Goal: Task Accomplishment & Management: Manage account settings

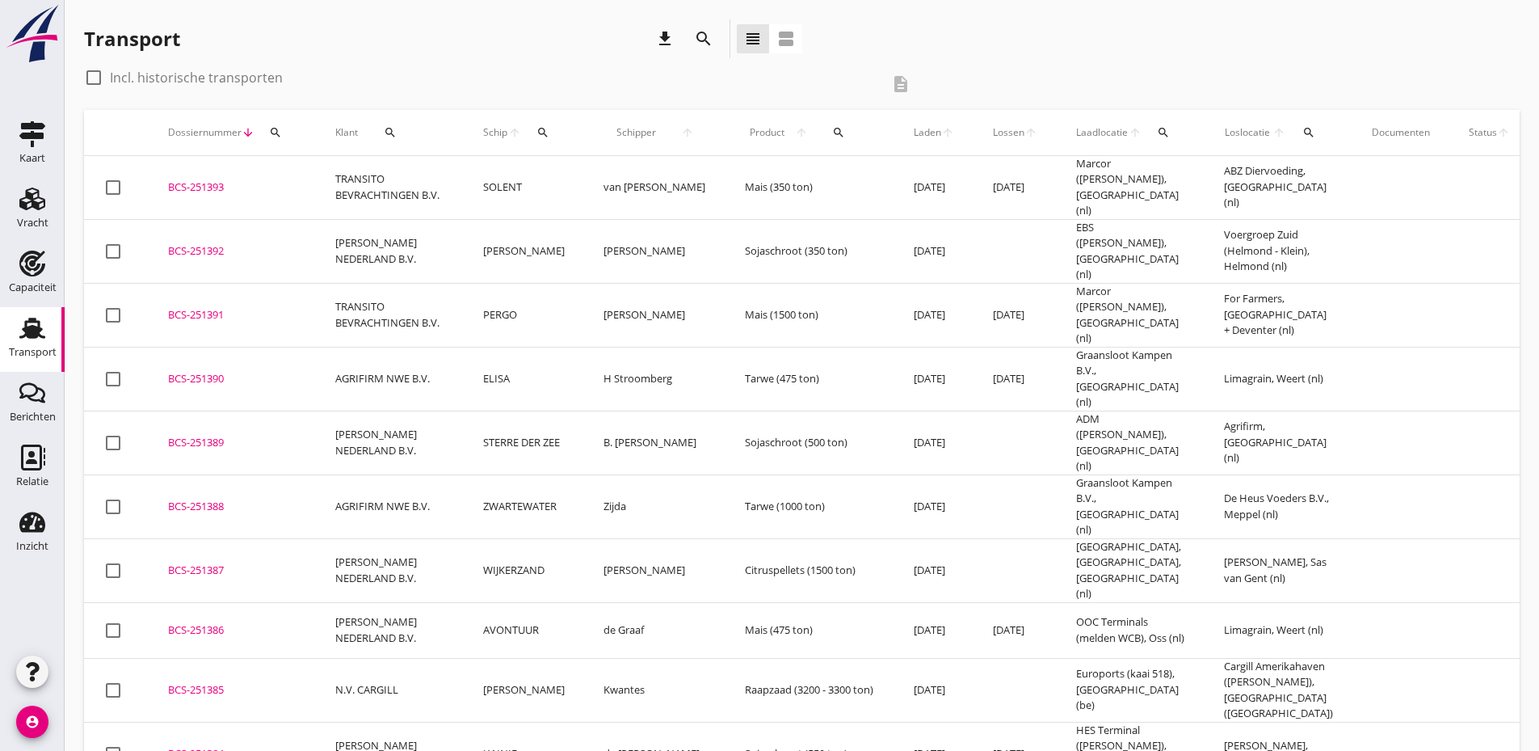
click at [276, 132] on icon "search" at bounding box center [275, 132] width 13 height 13
click at [297, 178] on input "Zoeken op dossiernummer..." at bounding box center [351, 179] width 168 height 26
click at [308, 181] on input "1324" at bounding box center [351, 179] width 168 height 26
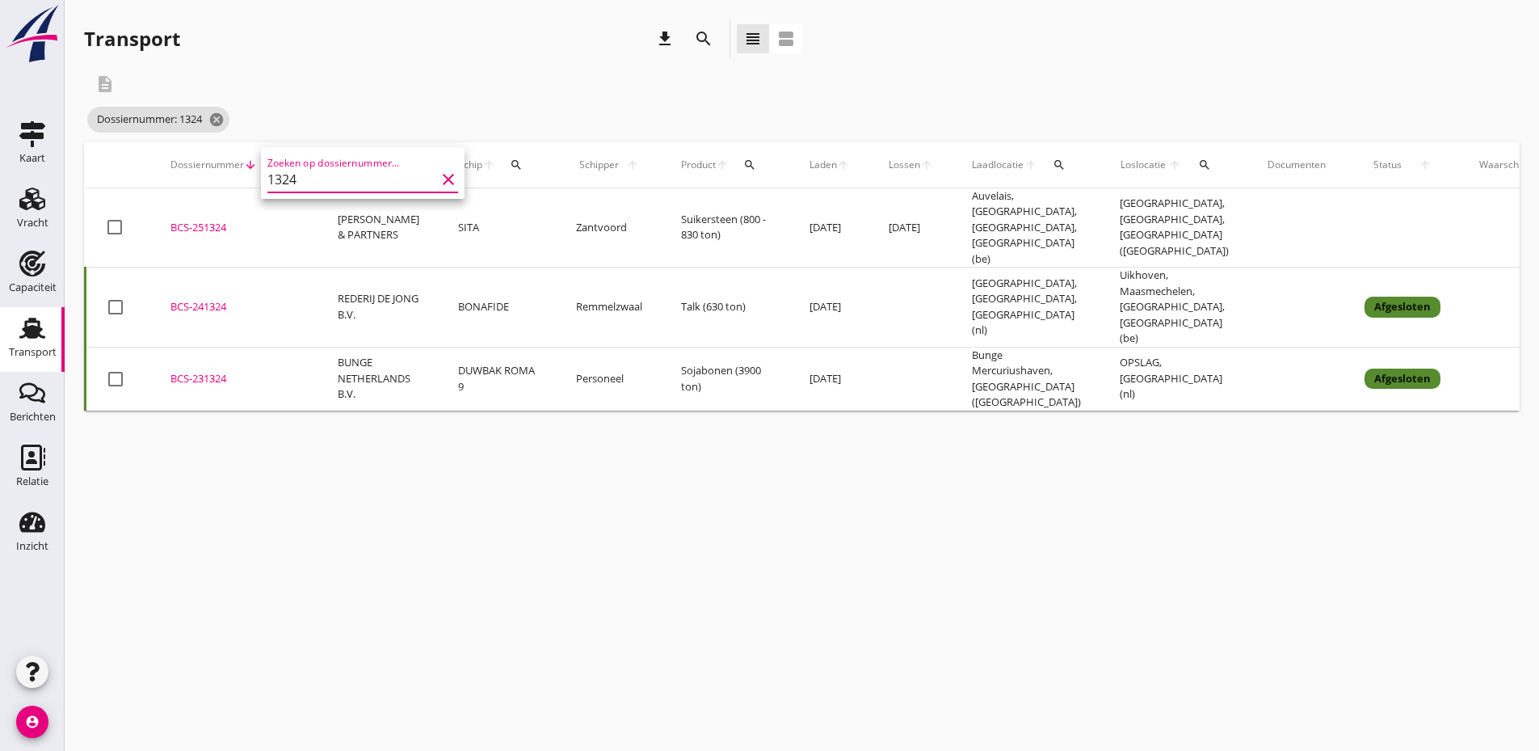
type input "1324"
click at [217, 220] on div "BCS-251324" at bounding box center [234, 228] width 128 height 16
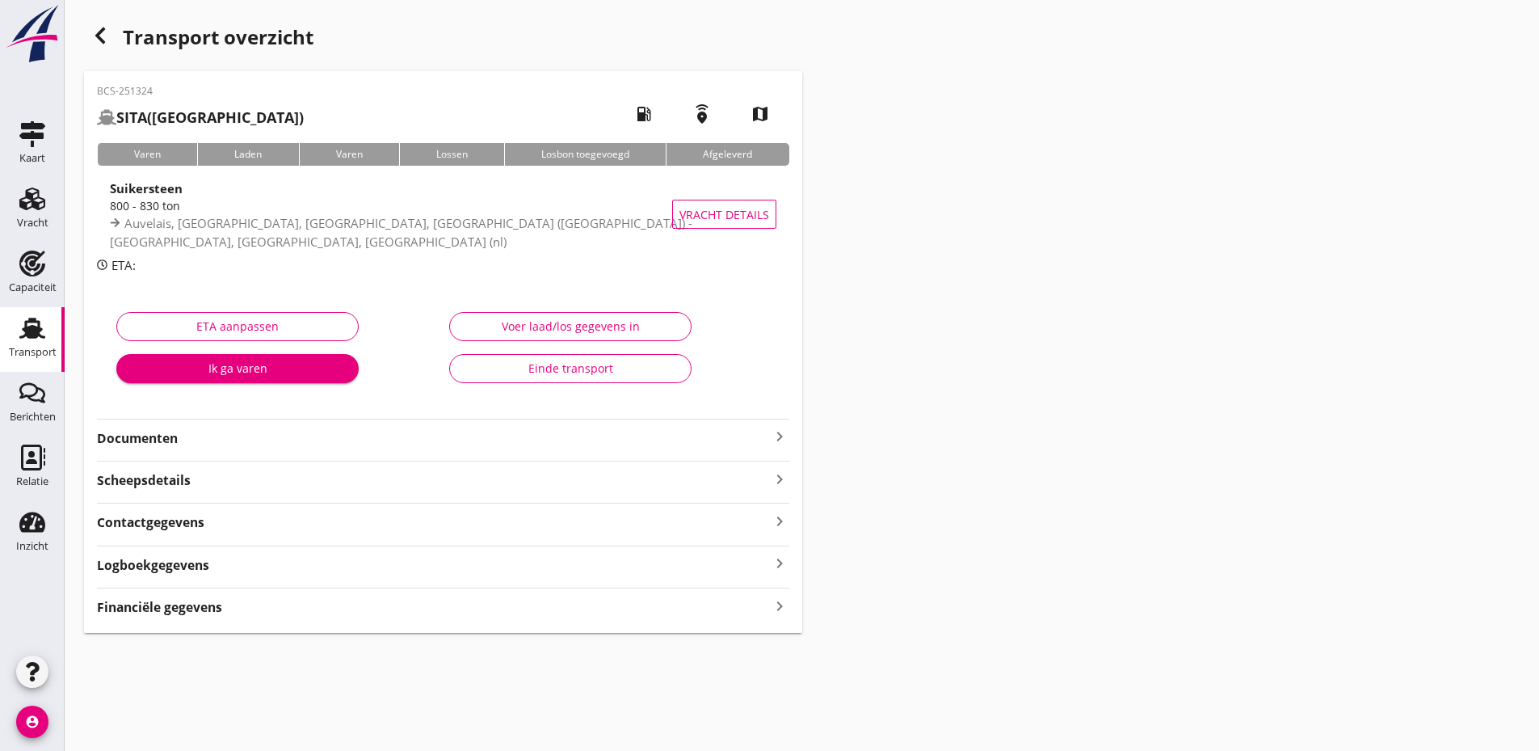
click at [486, 434] on strong "Documenten" at bounding box center [433, 438] width 673 height 19
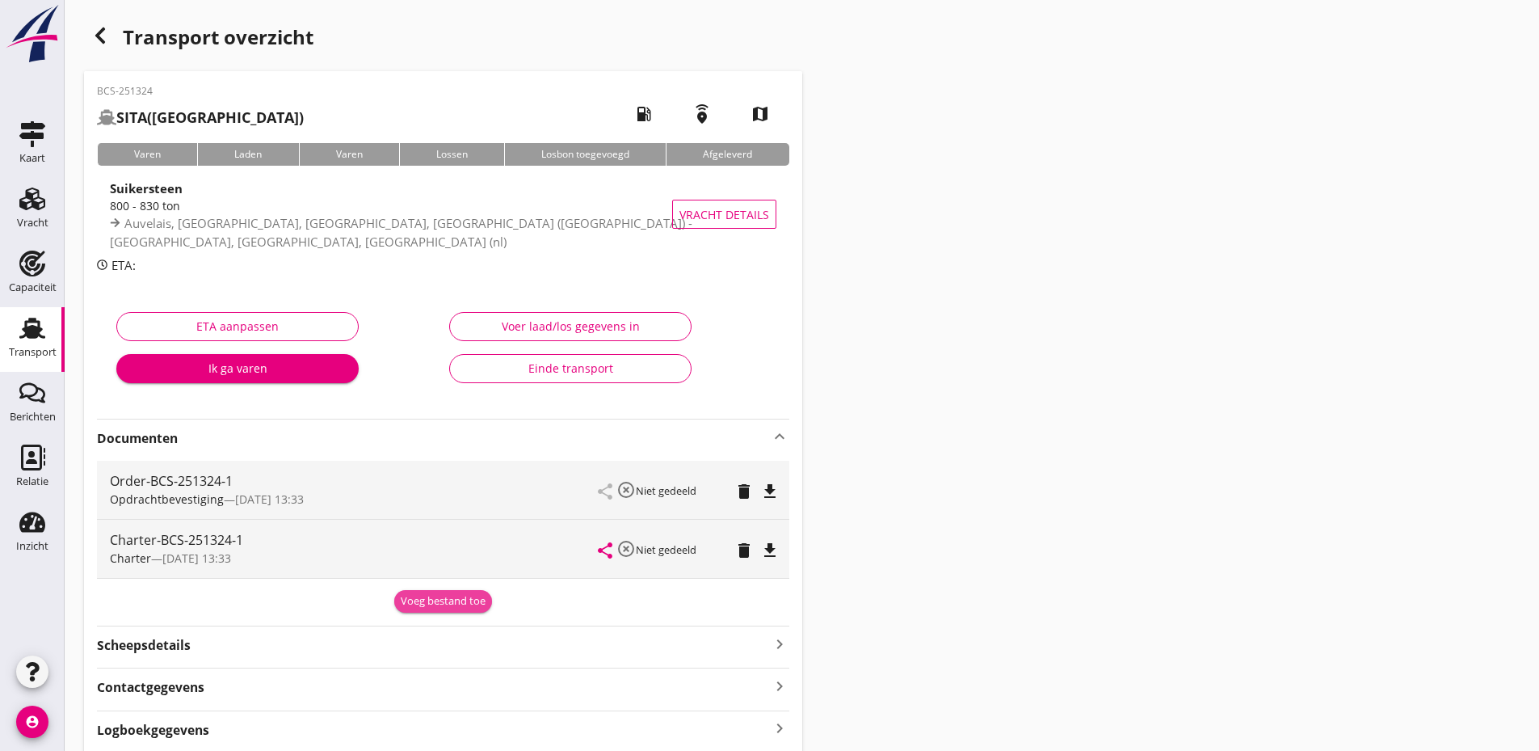
click at [473, 598] on div "Voeg bestand toe" at bounding box center [443, 601] width 85 height 16
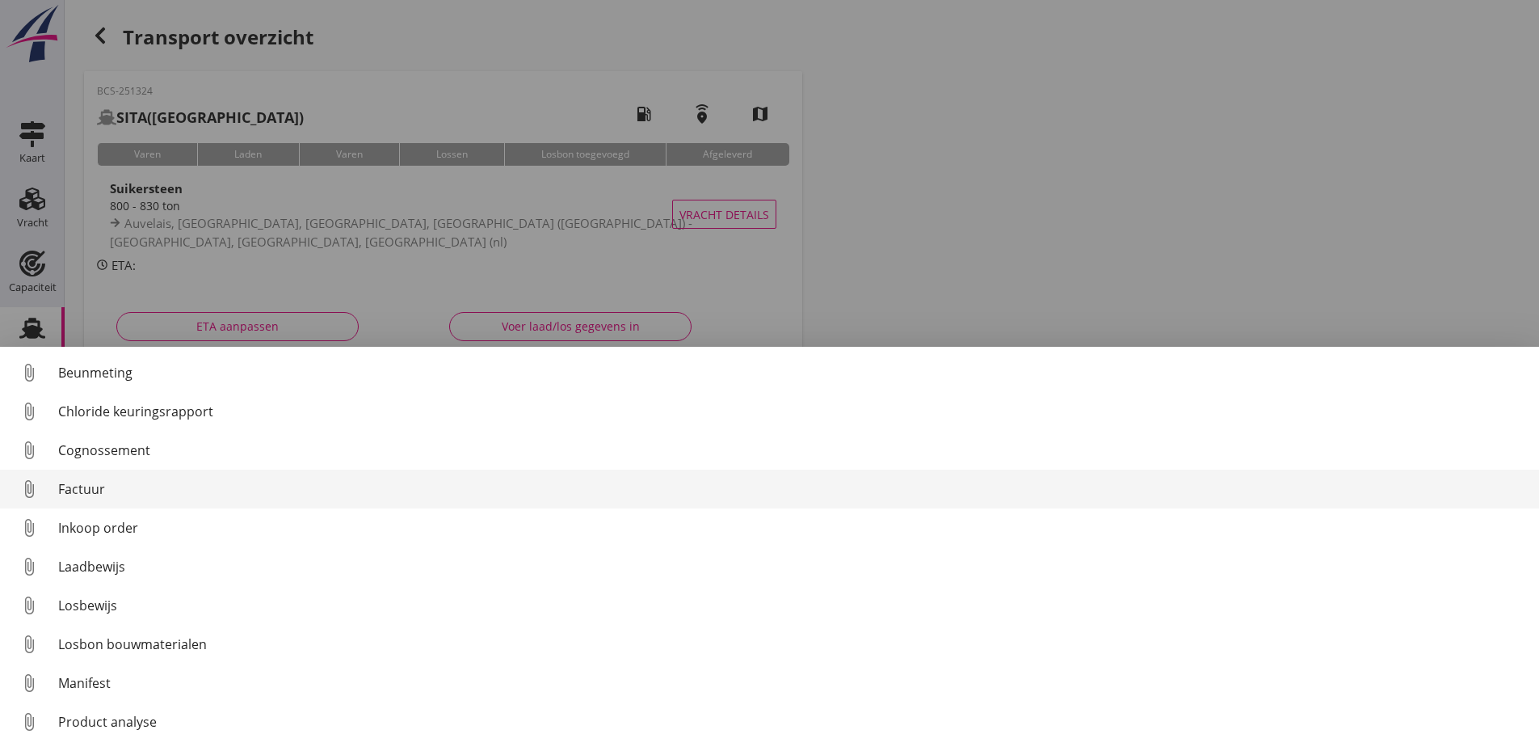
click at [107, 489] on div "Factuur" at bounding box center [792, 488] width 1468 height 19
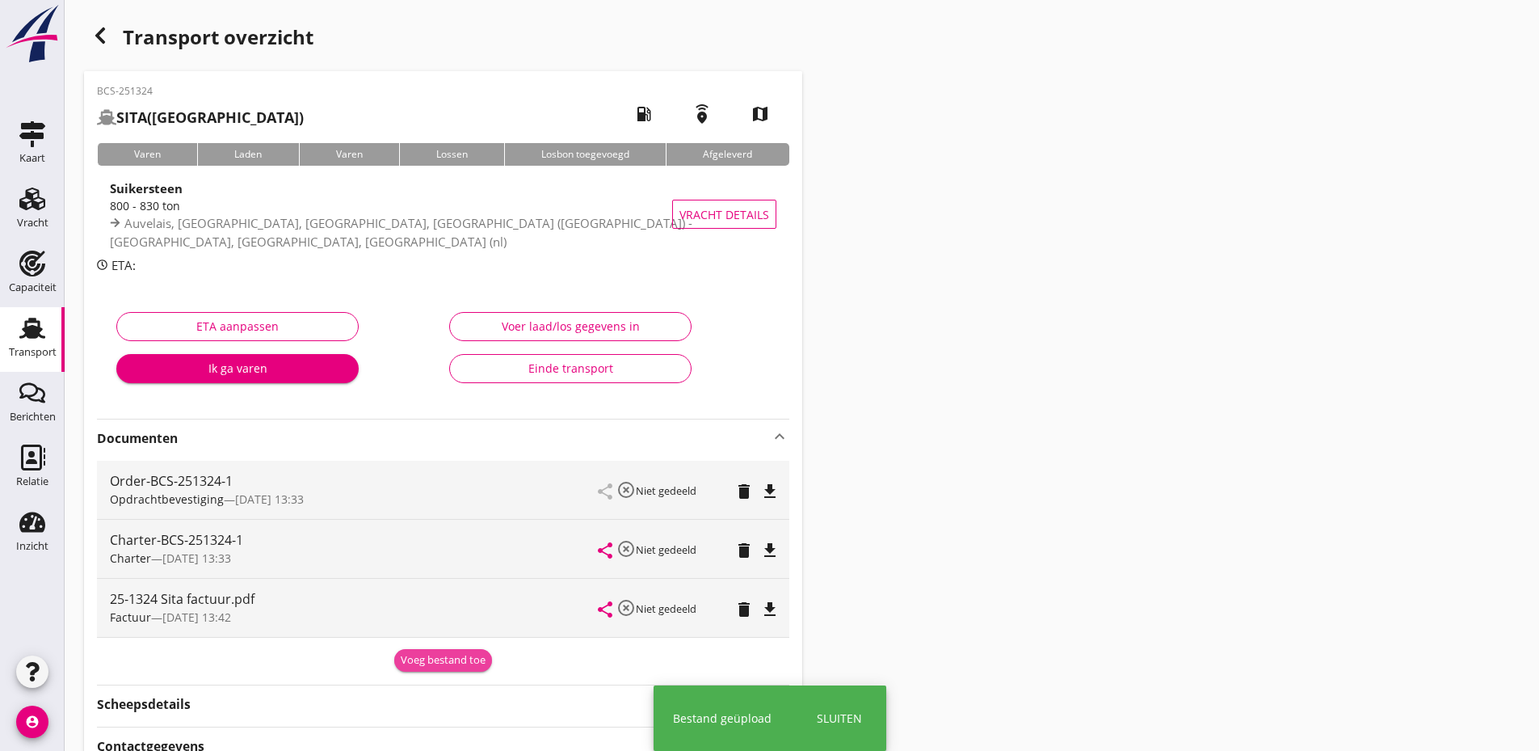
click at [457, 662] on div "Voeg bestand toe" at bounding box center [443, 660] width 85 height 16
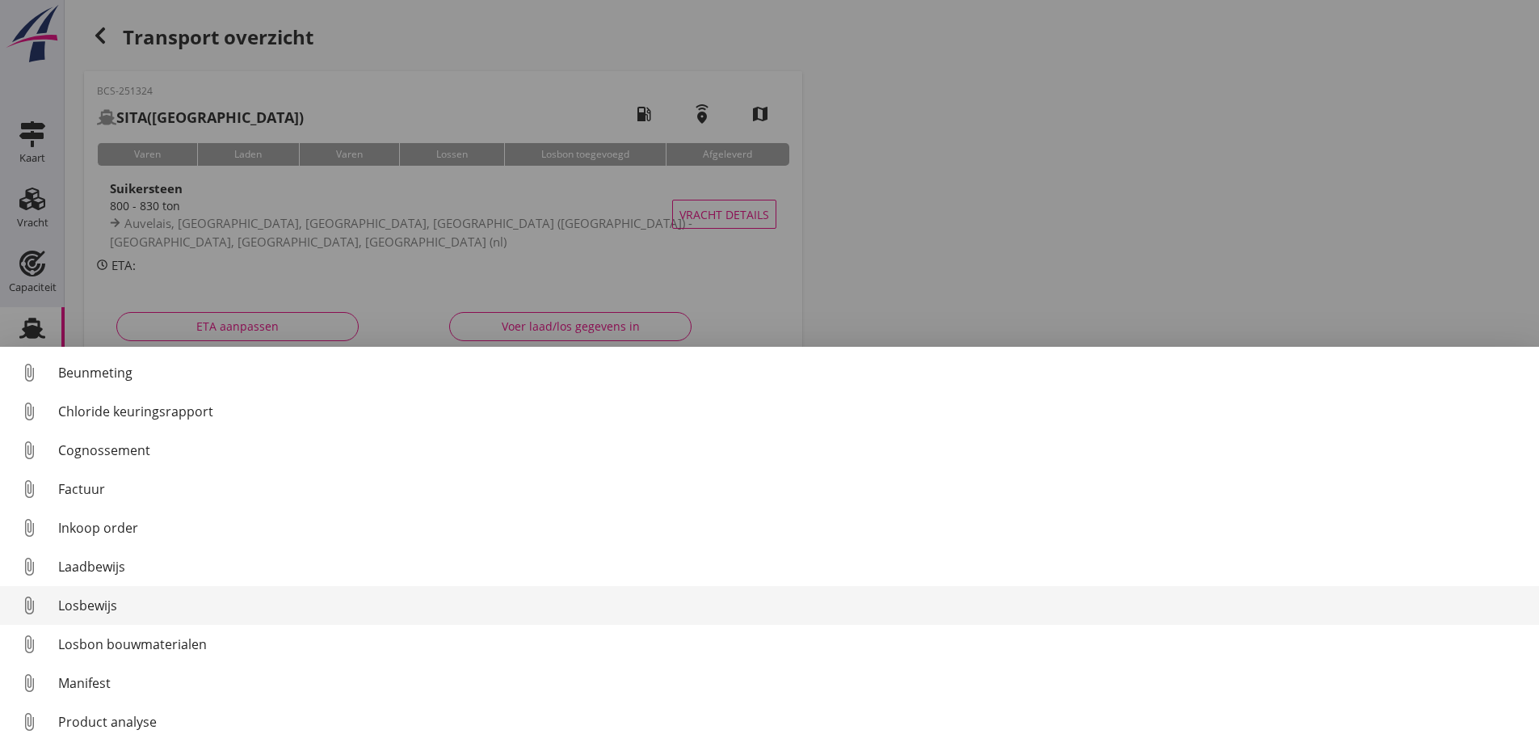
click at [97, 603] on div "Losbewijs" at bounding box center [792, 604] width 1468 height 19
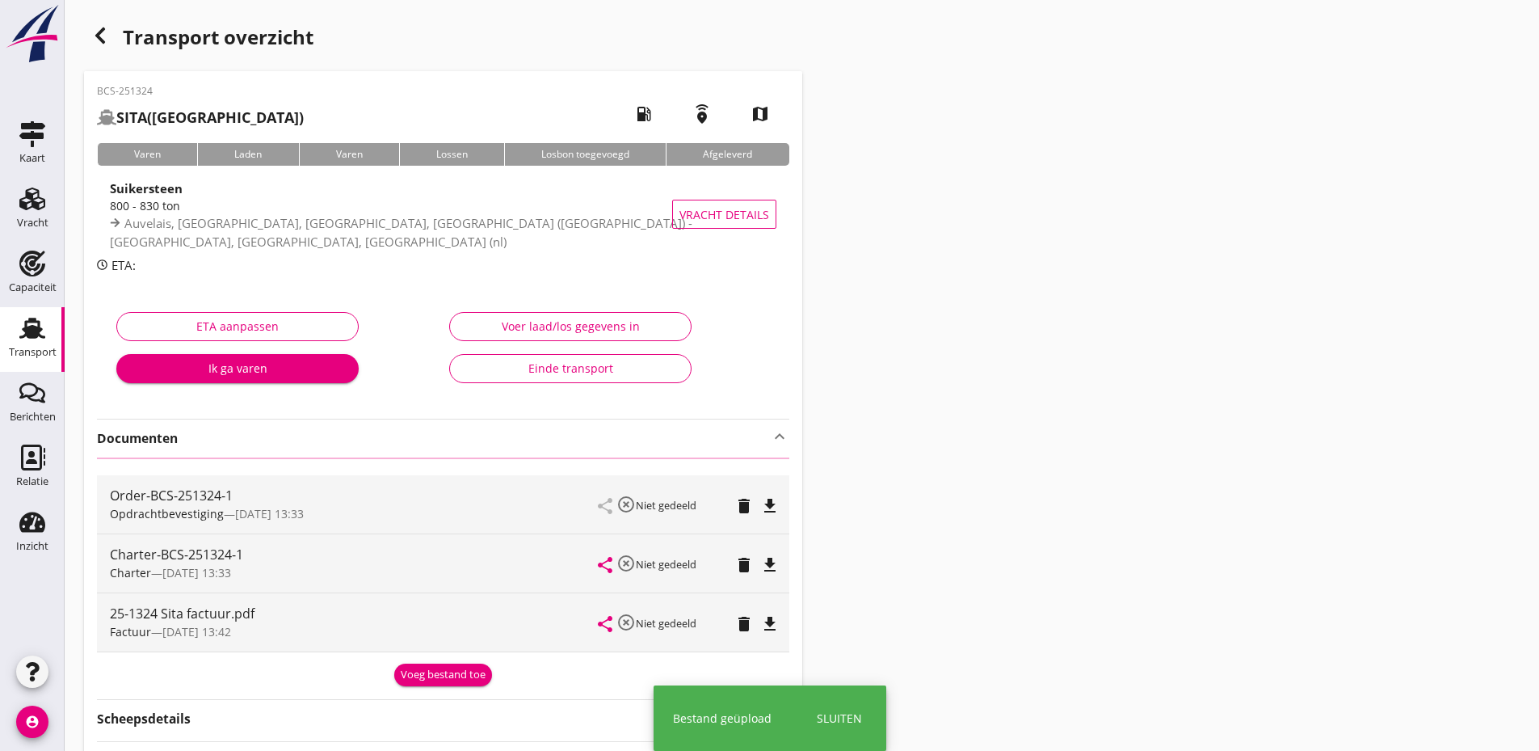
click at [451, 671] on div "Voeg bestand toe" at bounding box center [443, 675] width 85 height 16
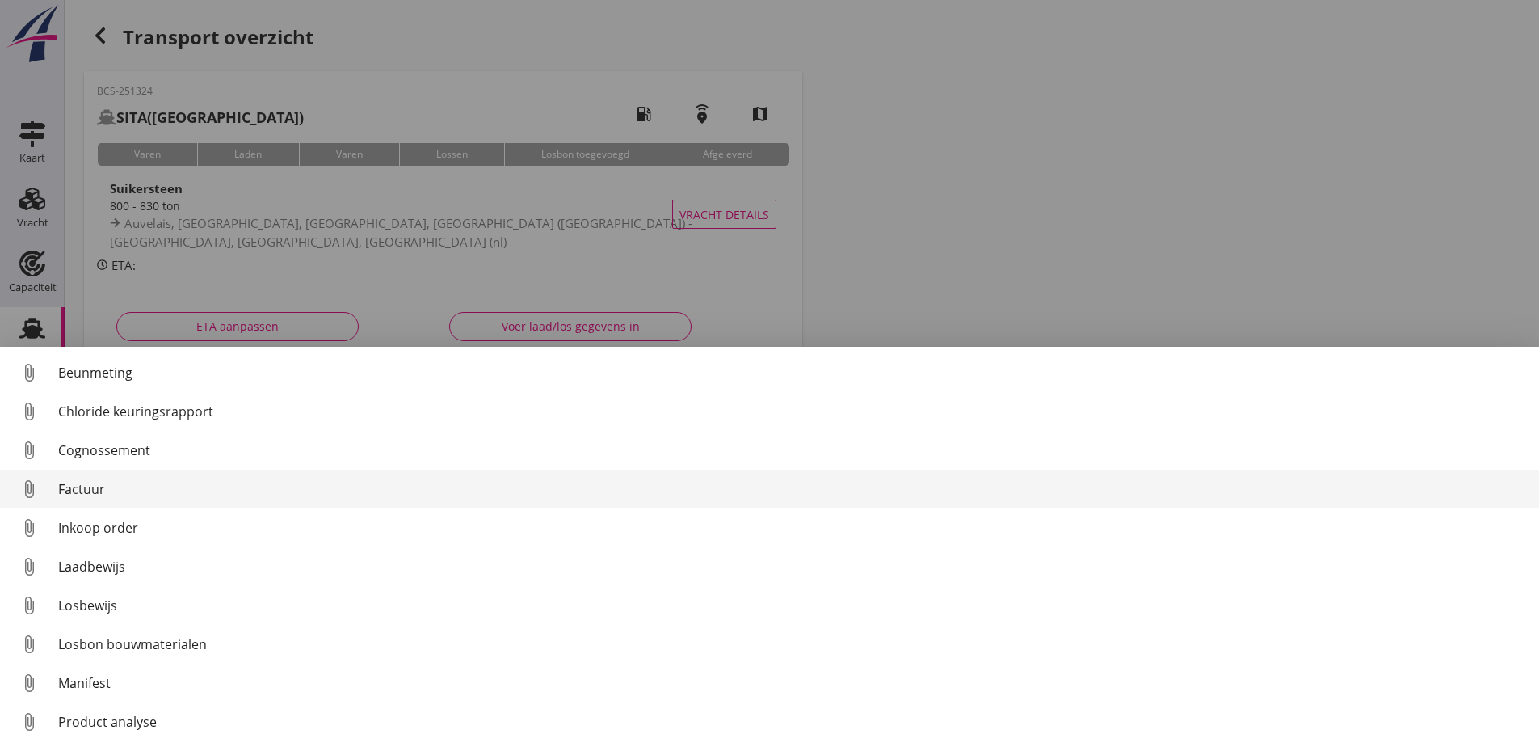
click at [82, 487] on div "Factuur" at bounding box center [792, 488] width 1468 height 19
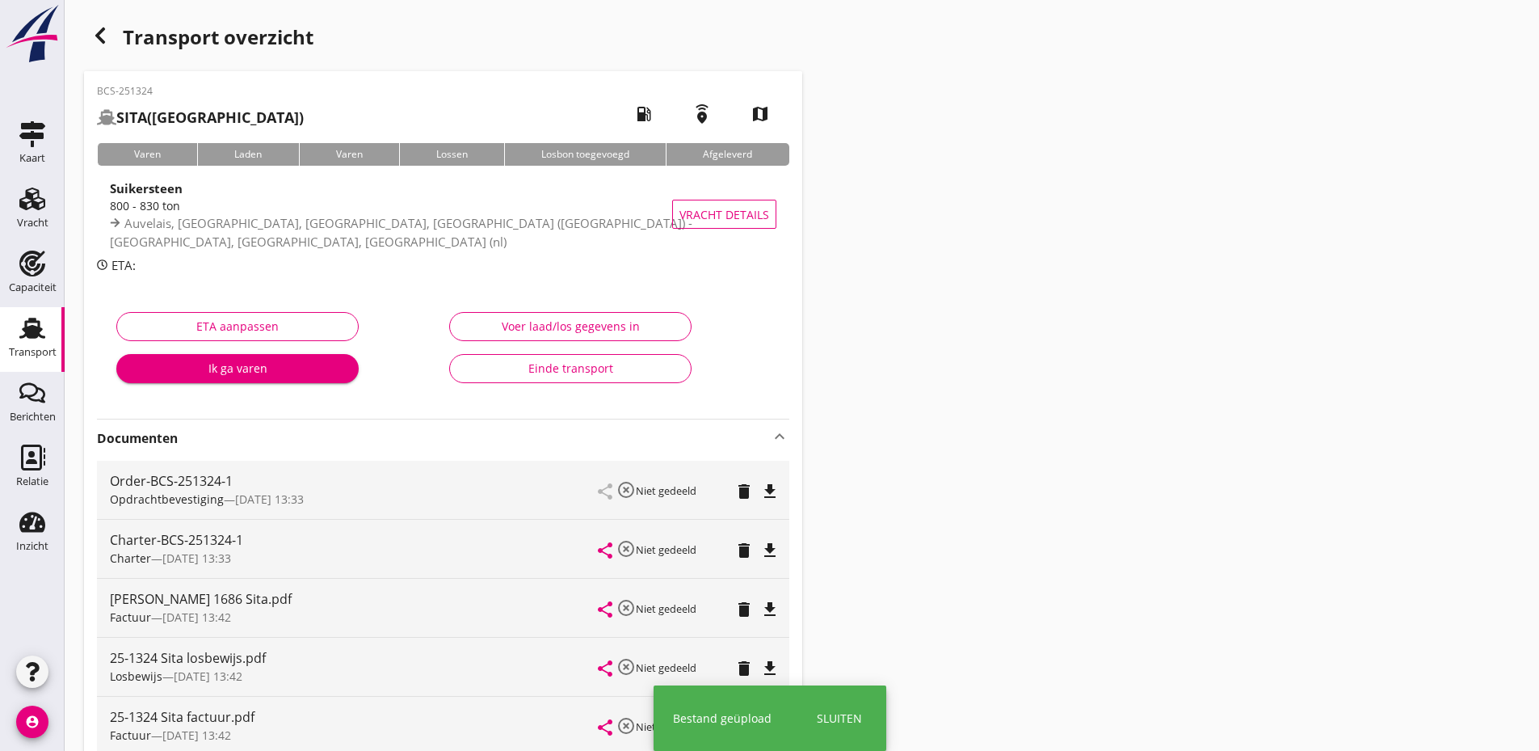
click at [566, 364] on div "Einde transport" at bounding box center [570, 368] width 215 height 17
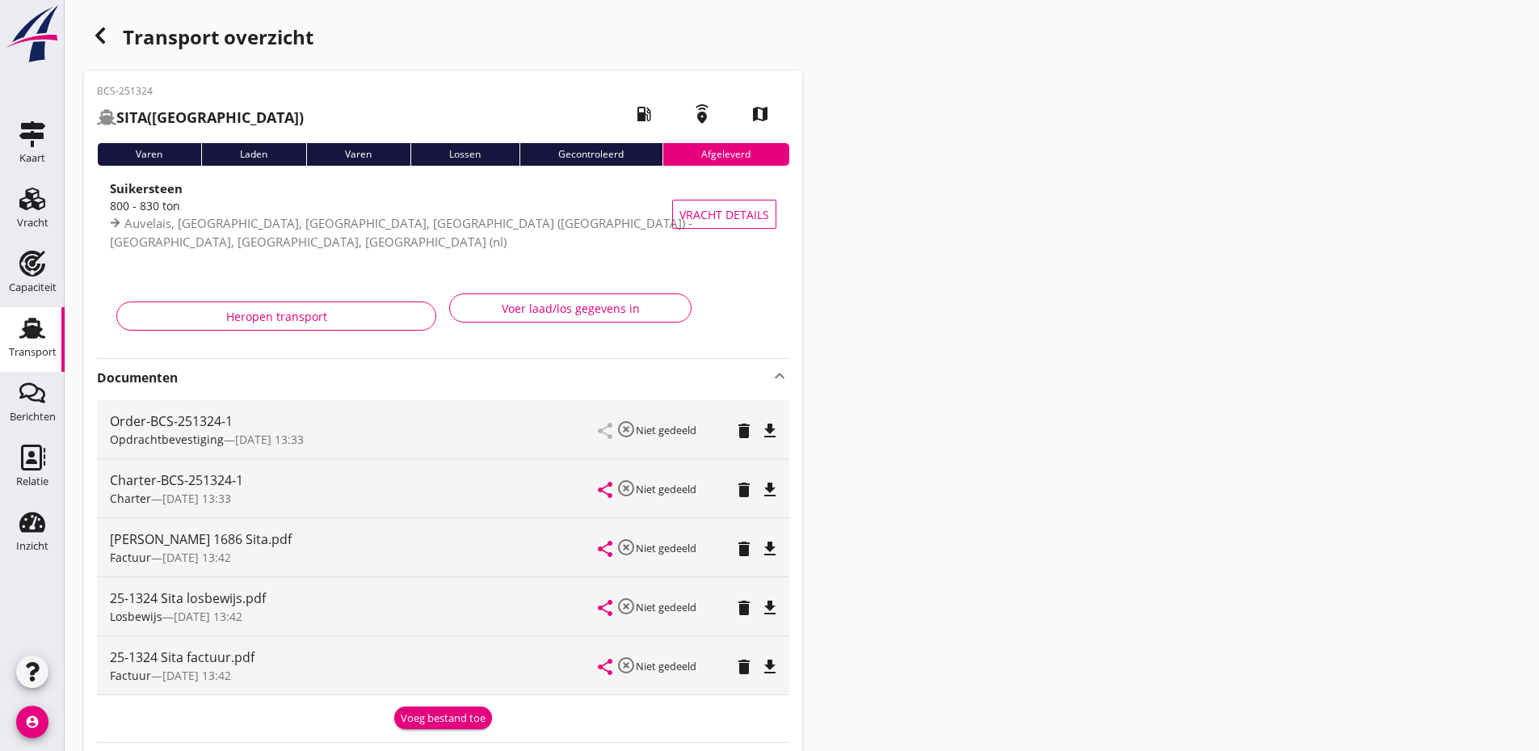
click at [97, 29] on icon "button" at bounding box center [99, 35] width 19 height 19
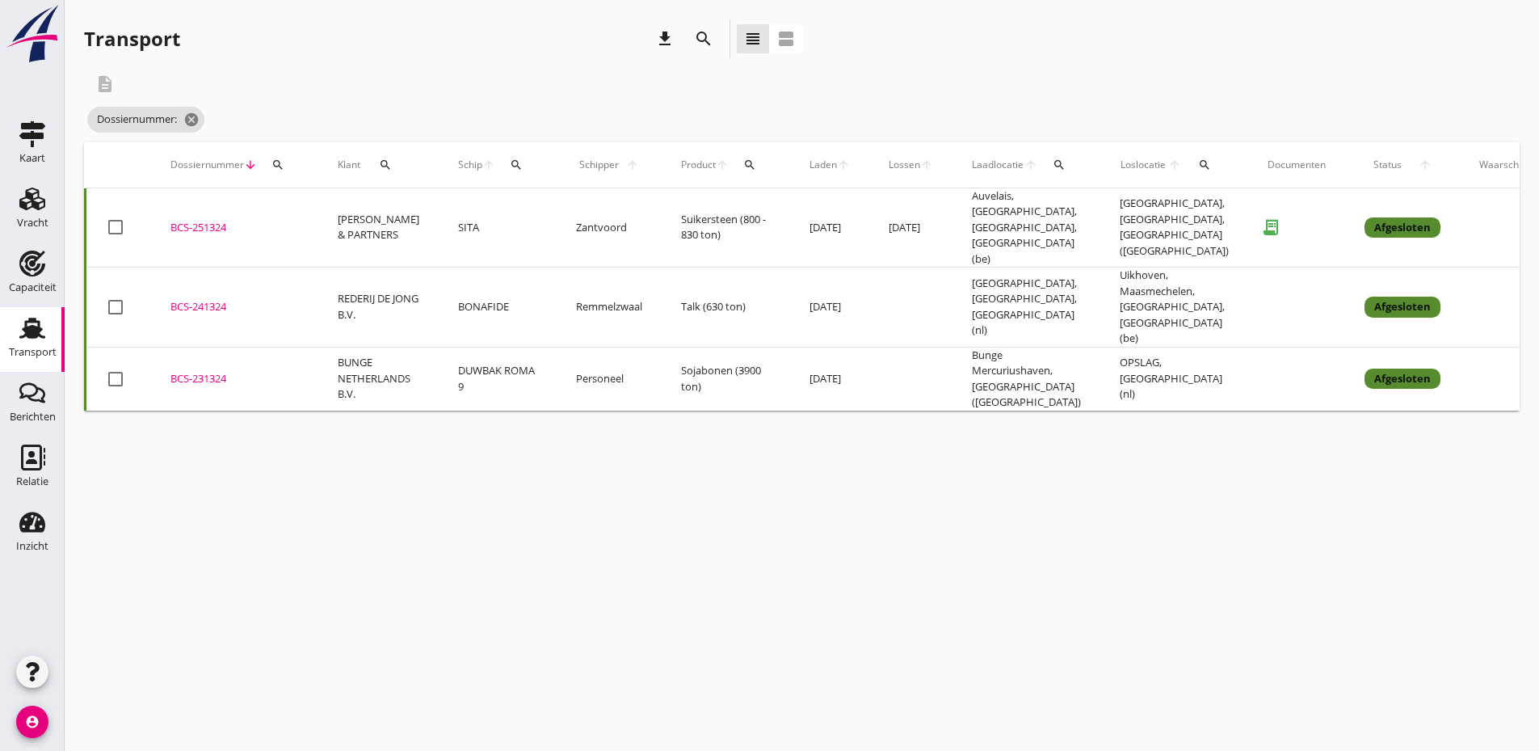
click at [280, 162] on icon "search" at bounding box center [277, 164] width 13 height 13
click at [315, 206] on input "Zoeken op dossiernummer..." at bounding box center [354, 212] width 168 height 26
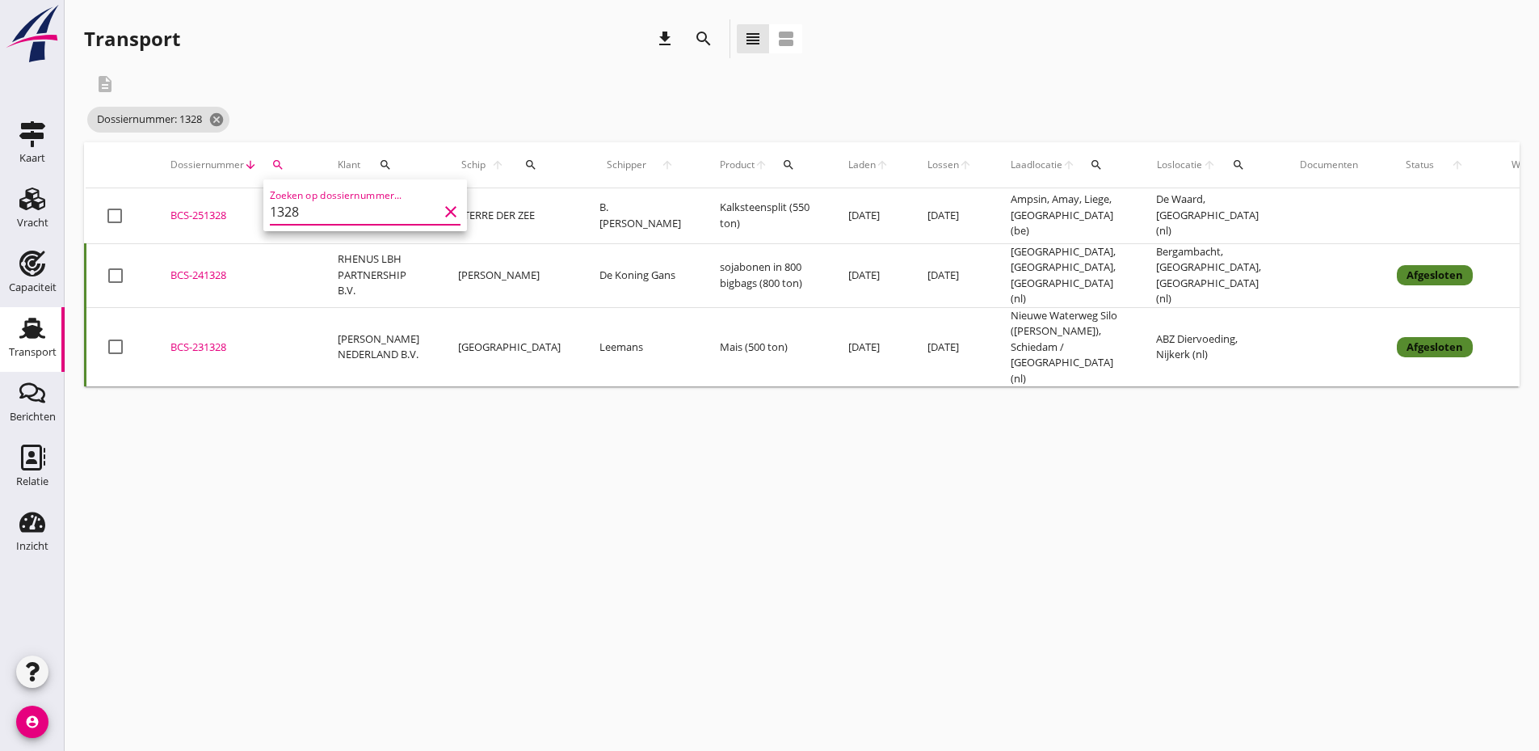
type input "1328"
click at [423, 120] on div "Dossiernummer: 1328 cancel" at bounding box center [503, 119] width 838 height 32
click at [220, 217] on div "BCS-251328" at bounding box center [234, 216] width 128 height 16
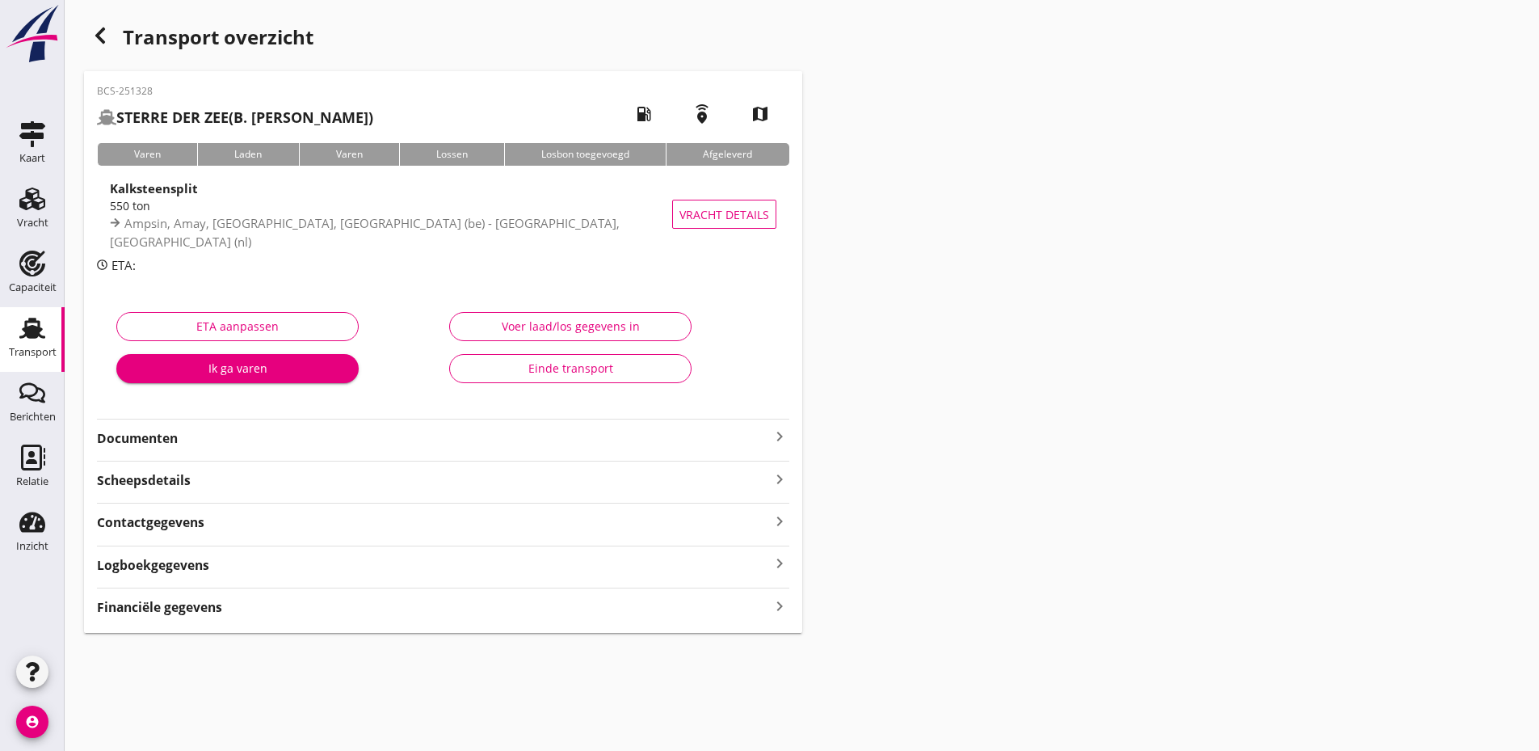
click at [347, 437] on strong "Documenten" at bounding box center [433, 438] width 673 height 19
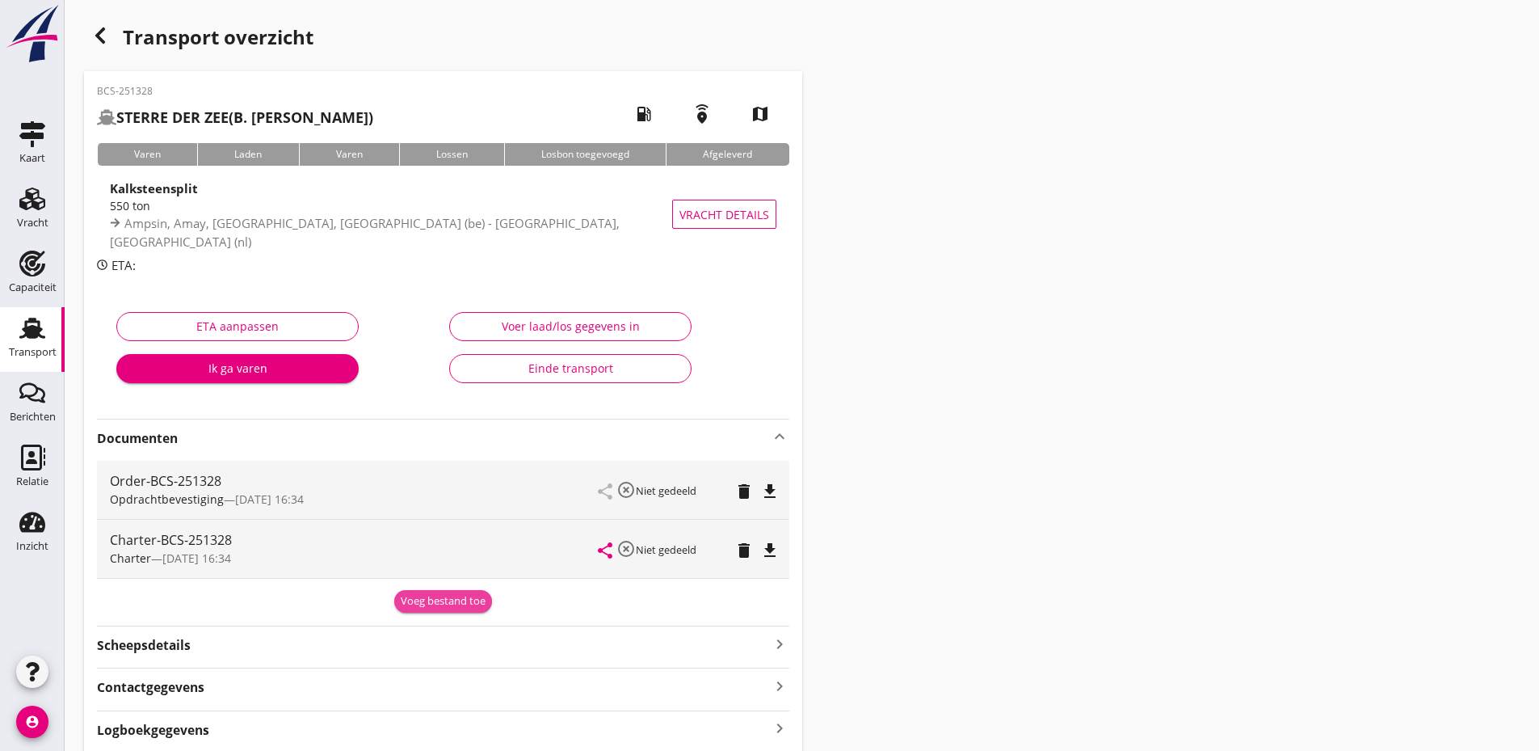
click at [470, 601] on div "Voeg bestand toe" at bounding box center [443, 601] width 85 height 16
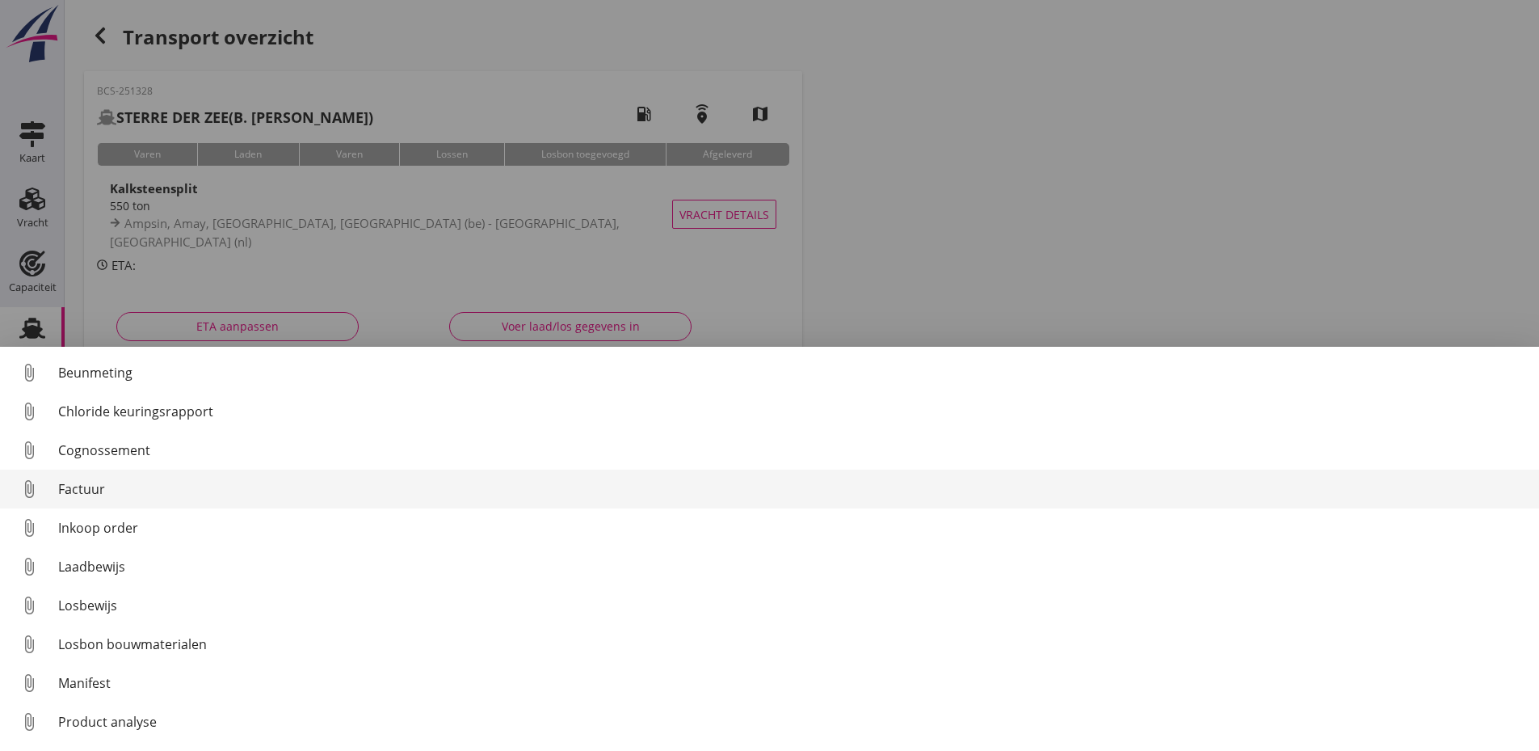
click at [95, 488] on div "Factuur" at bounding box center [792, 488] width 1468 height 19
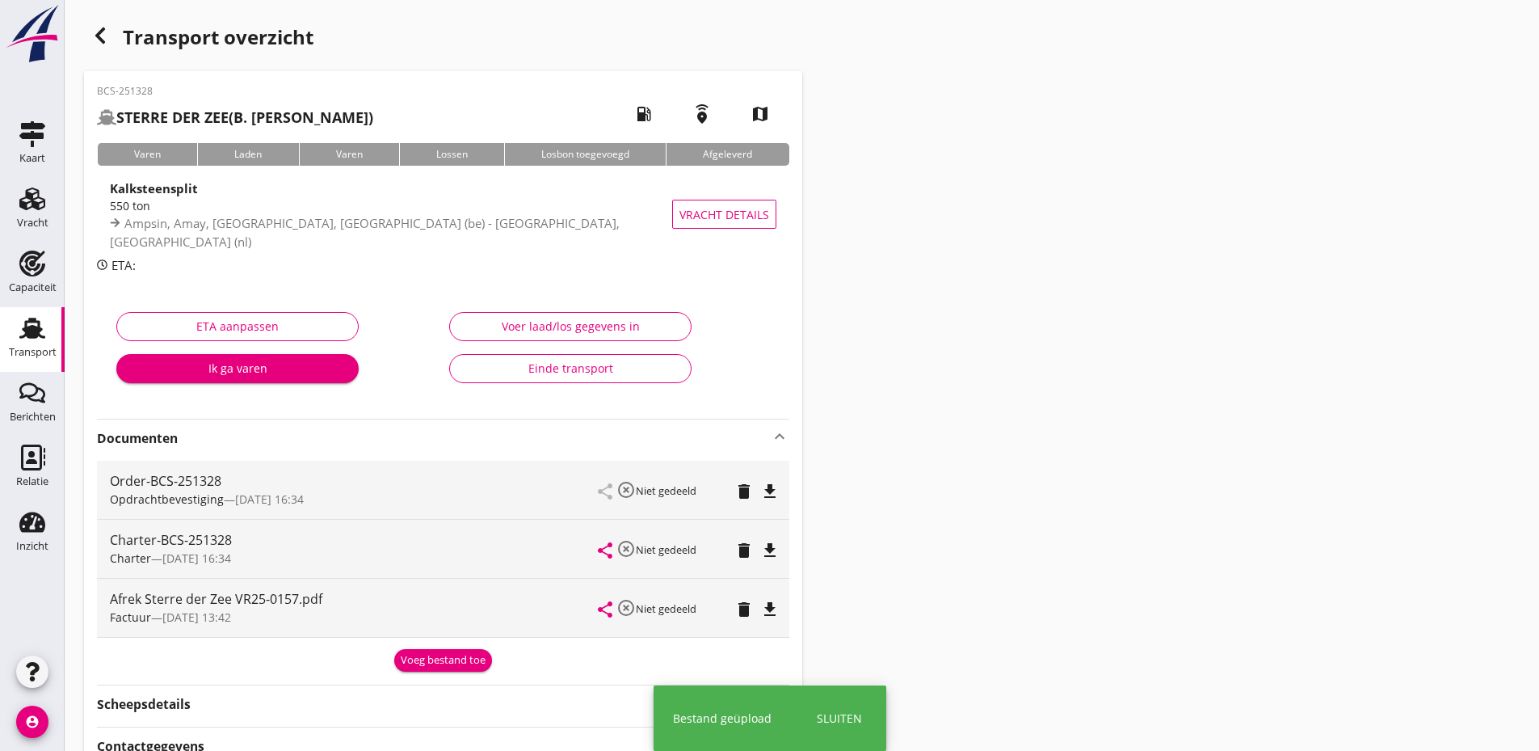
click at [444, 662] on div "Voeg bestand toe" at bounding box center [443, 660] width 85 height 16
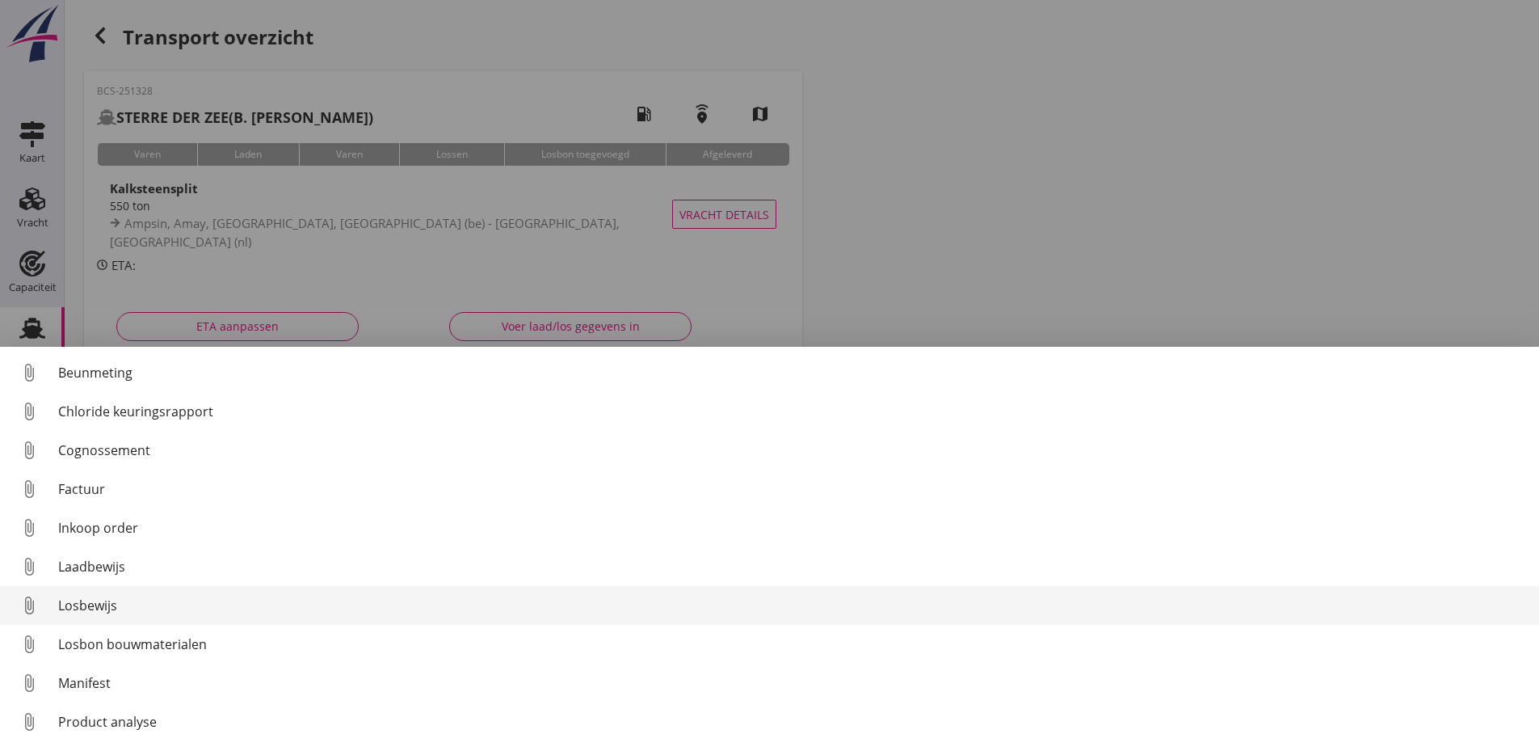
click at [102, 609] on div "Losbewijs" at bounding box center [792, 604] width 1468 height 19
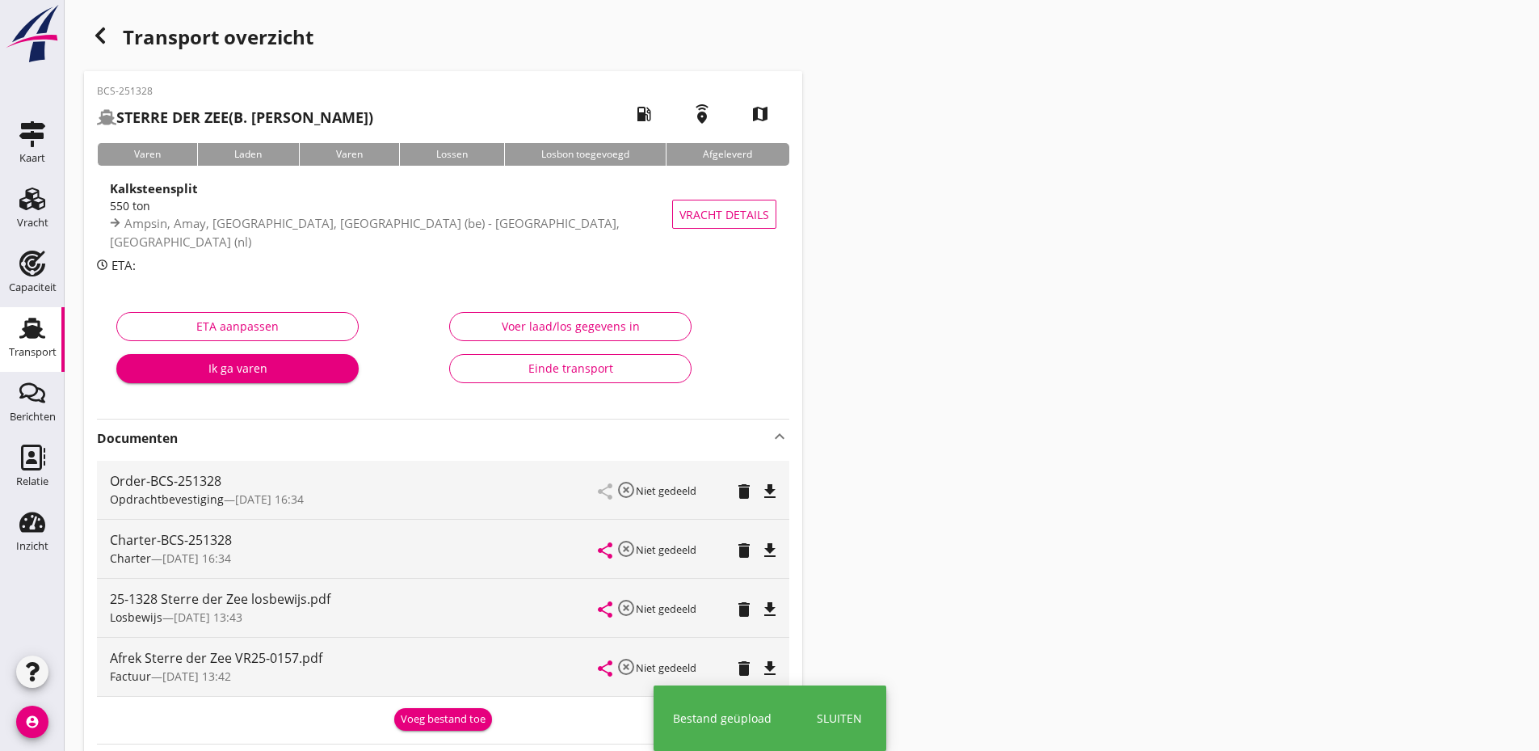
click at [437, 723] on div "Voeg bestand toe" at bounding box center [443, 719] width 85 height 16
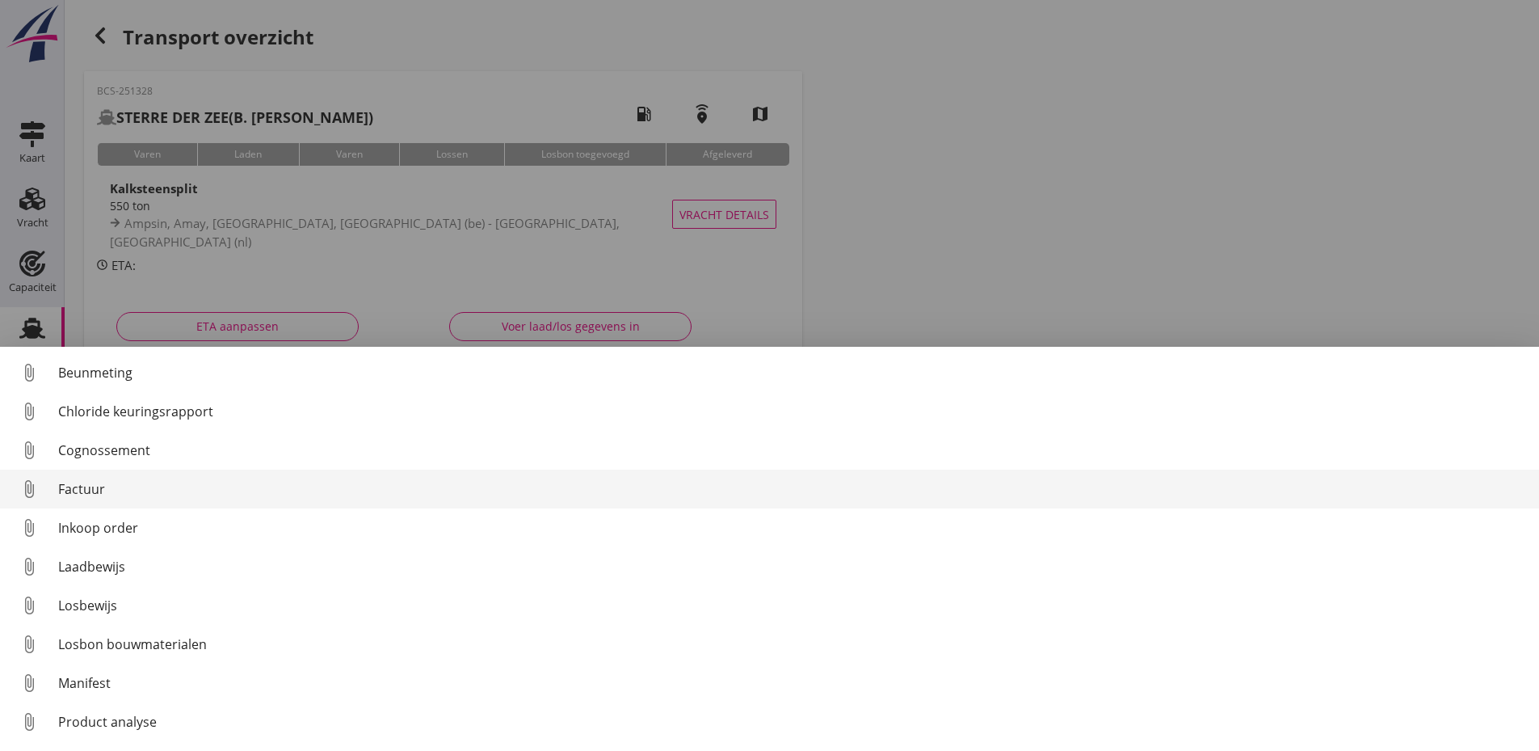
click at [93, 483] on div "Factuur" at bounding box center [792, 488] width 1468 height 19
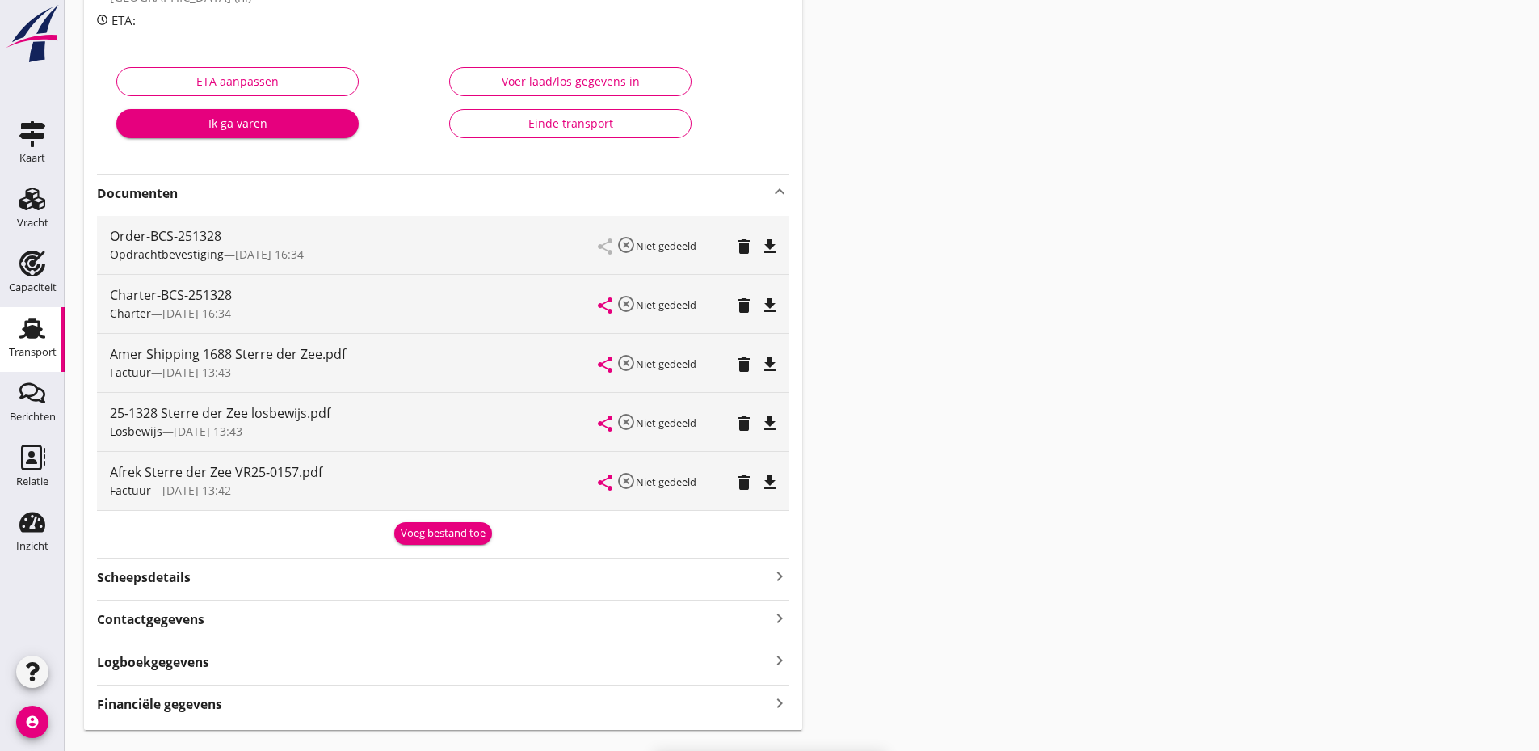
scroll to position [282, 0]
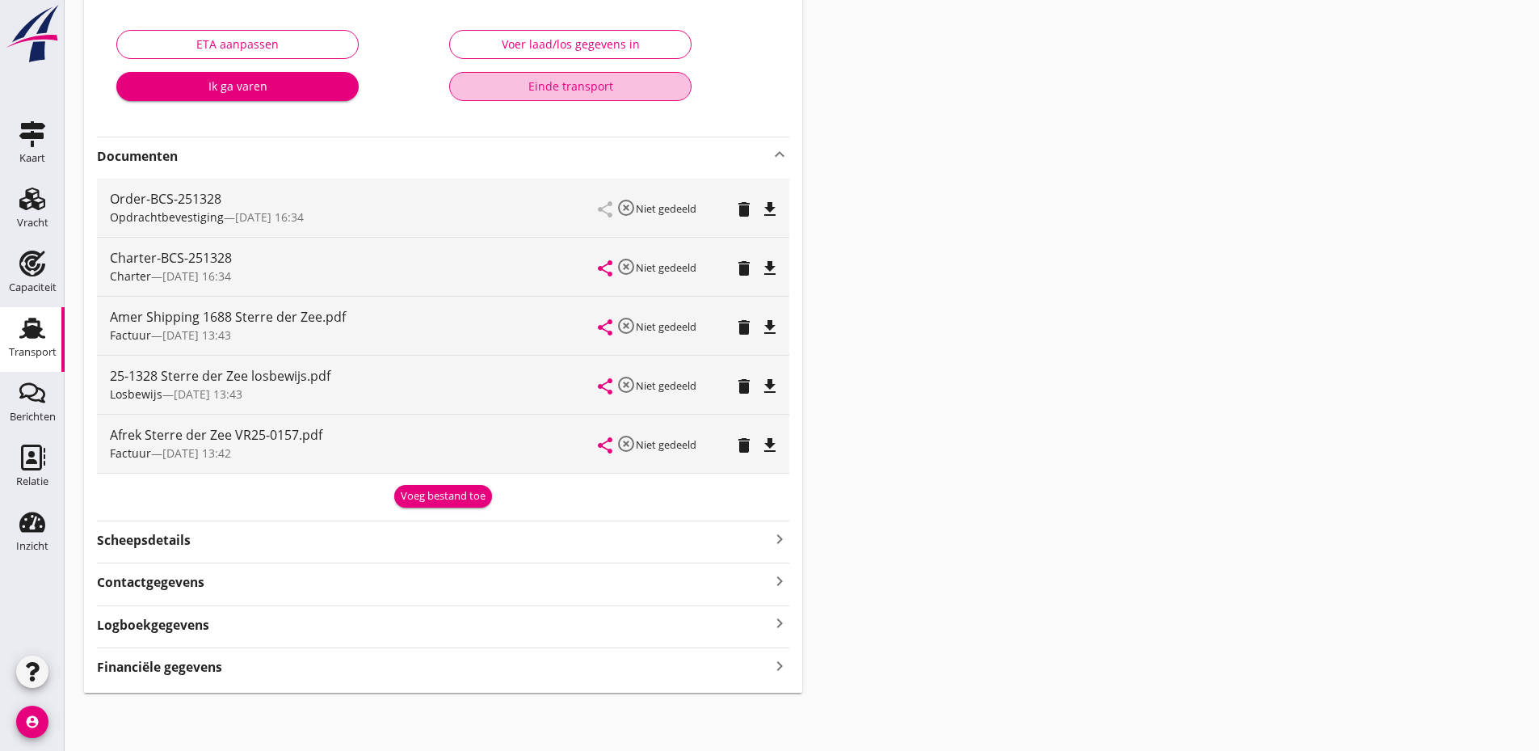
click at [607, 90] on div "Einde transport" at bounding box center [570, 86] width 215 height 17
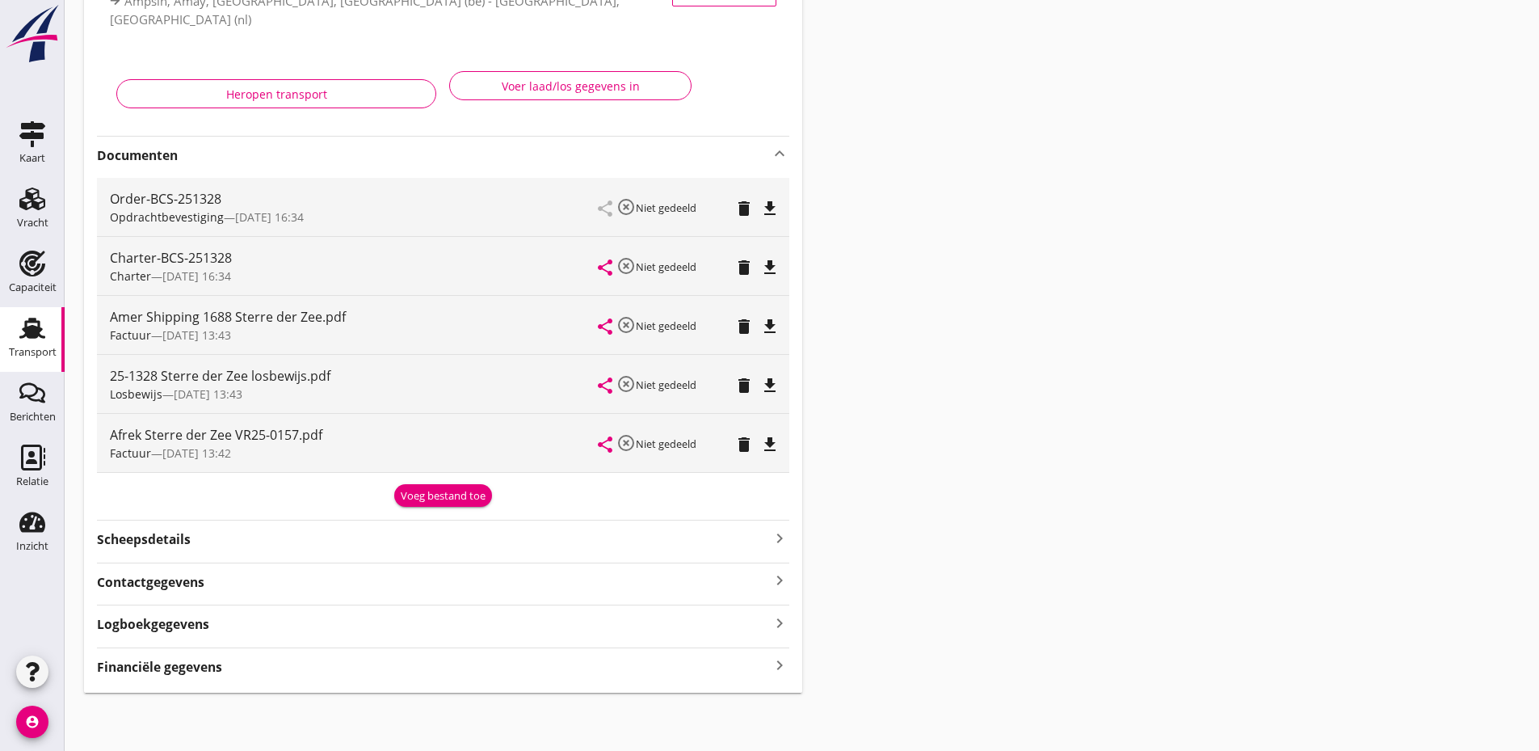
scroll to position [0, 0]
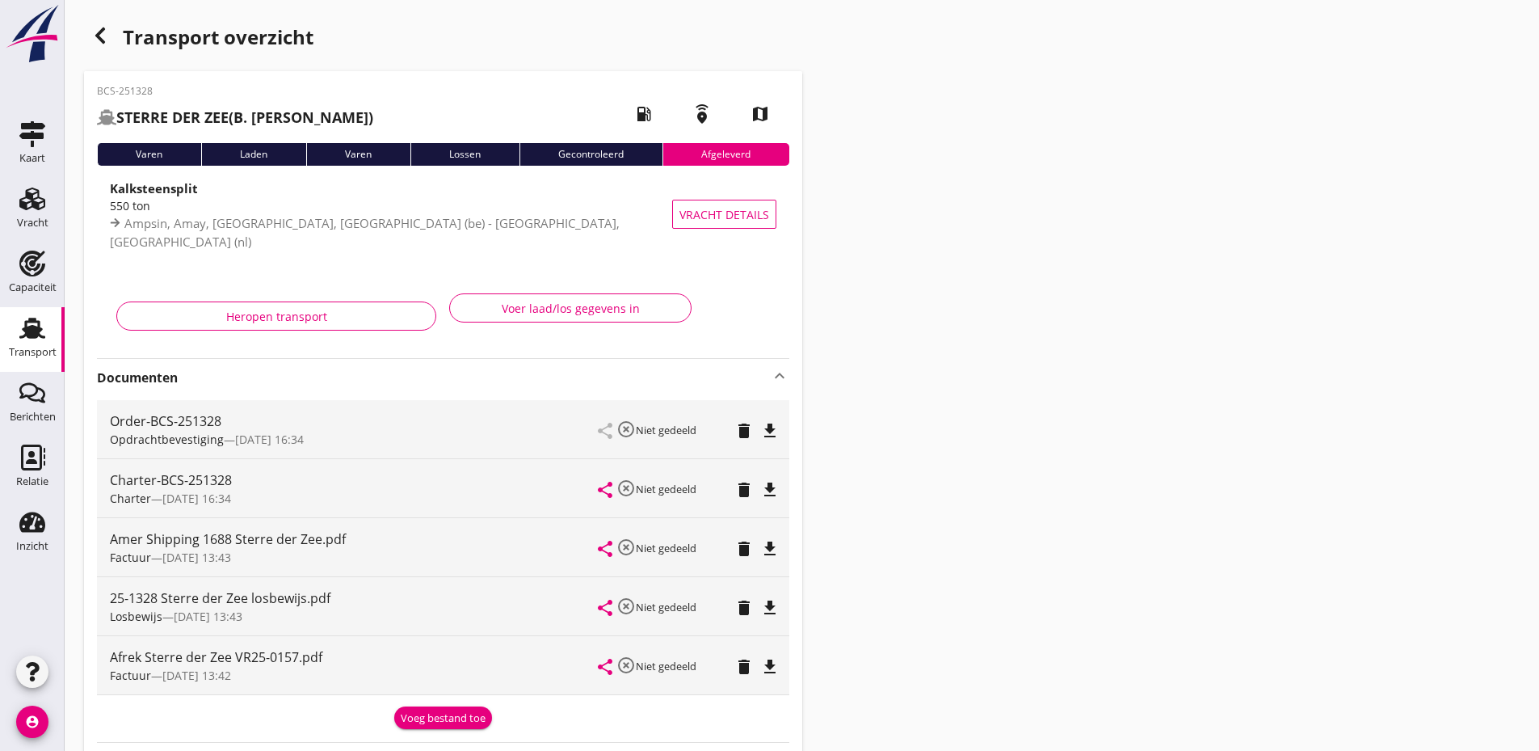
click at [94, 41] on icon "button" at bounding box center [99, 35] width 19 height 19
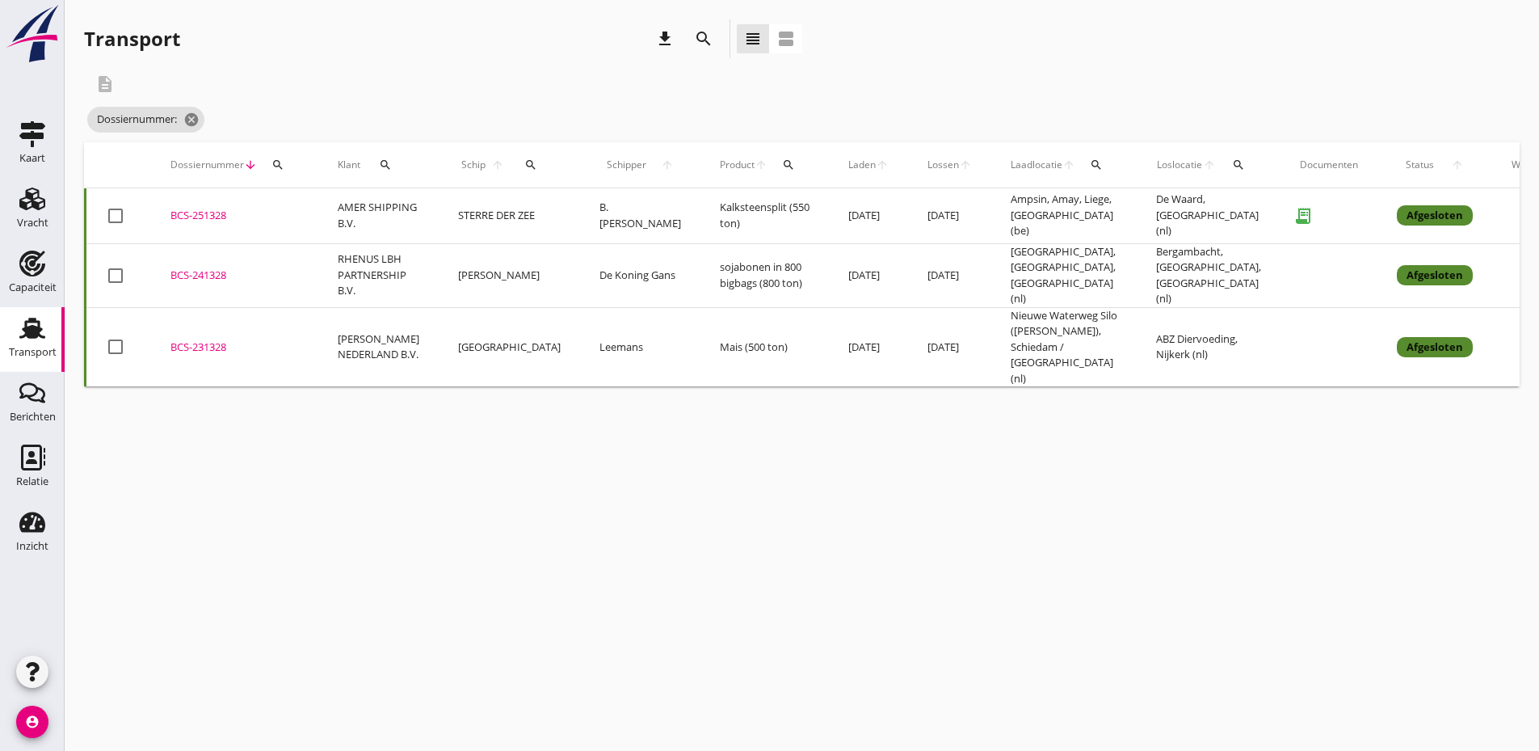
click at [277, 162] on icon "search" at bounding box center [277, 164] width 13 height 13
click at [303, 217] on input "Zoeken op dossiernummer..." at bounding box center [354, 212] width 168 height 26
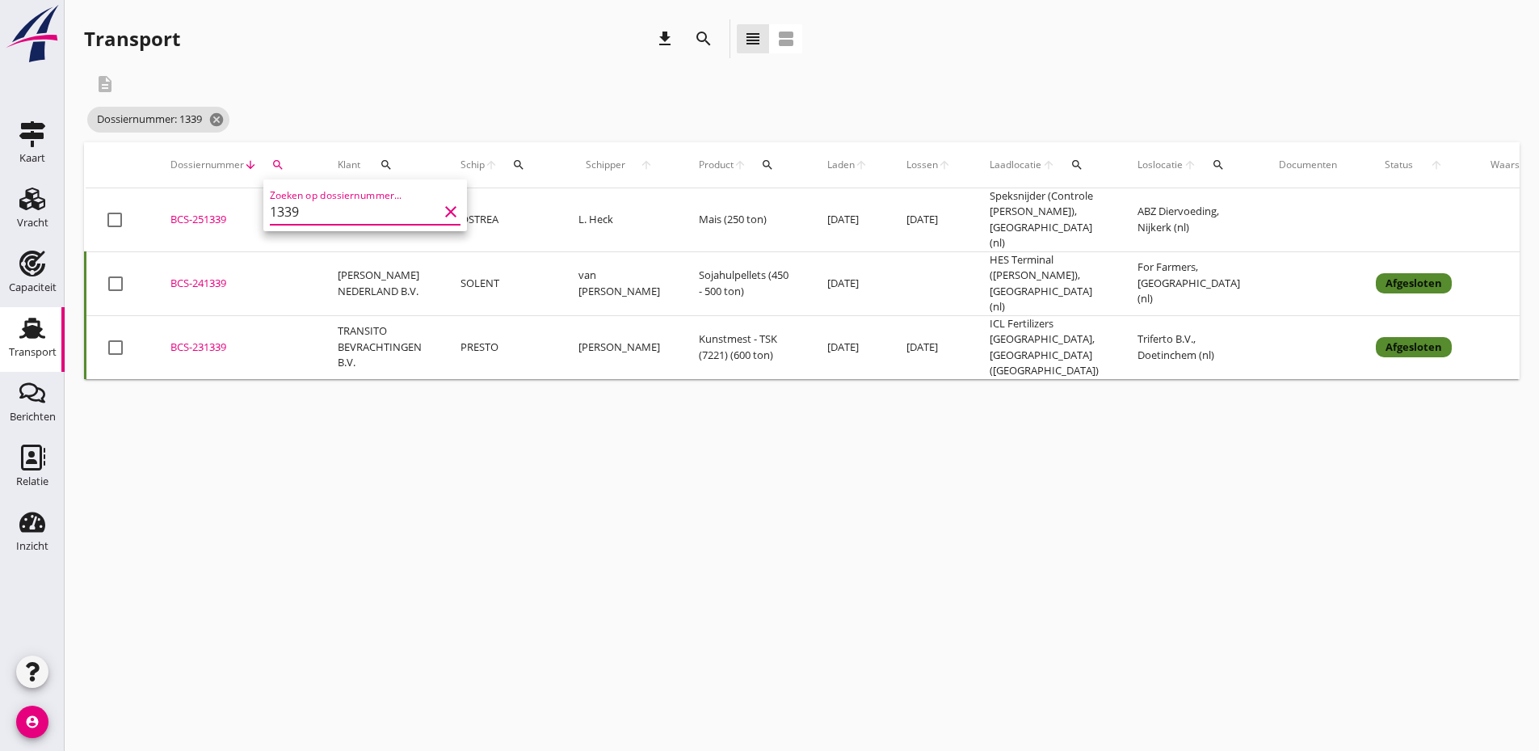
type input "1339"
click at [210, 212] on div "BCS-251339" at bounding box center [234, 220] width 128 height 16
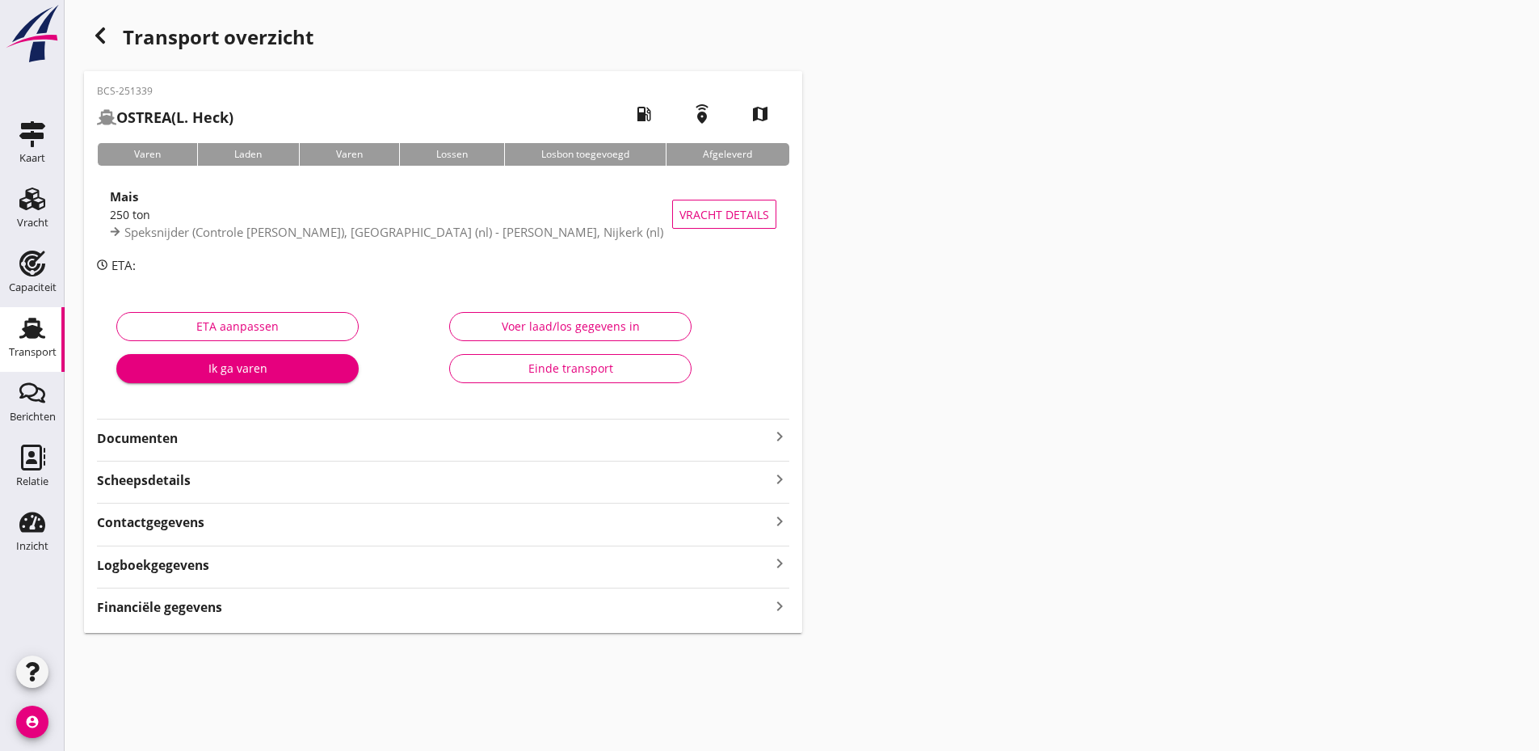
click at [318, 443] on strong "Documenten" at bounding box center [433, 438] width 673 height 19
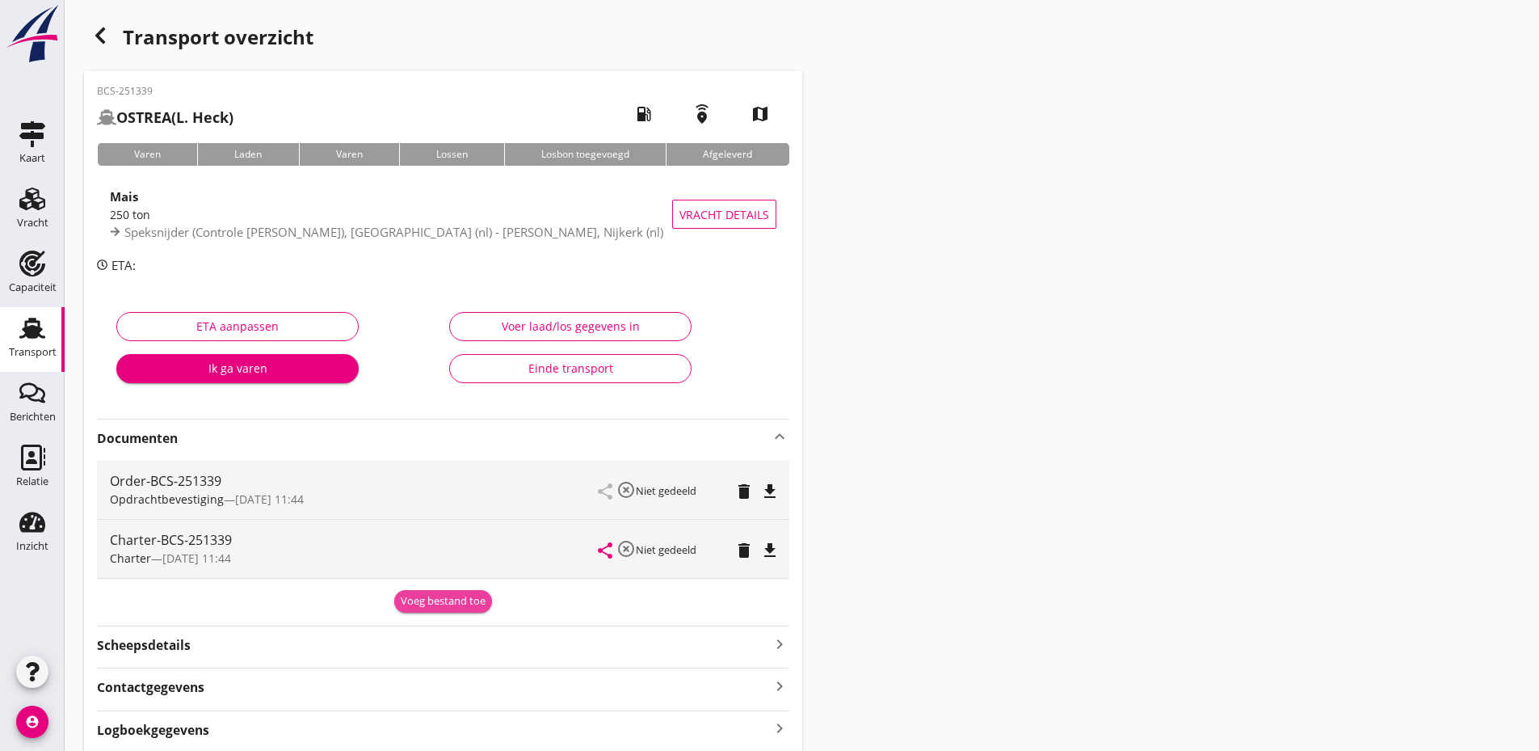
click at [452, 602] on div "Voeg bestand toe" at bounding box center [443, 601] width 85 height 16
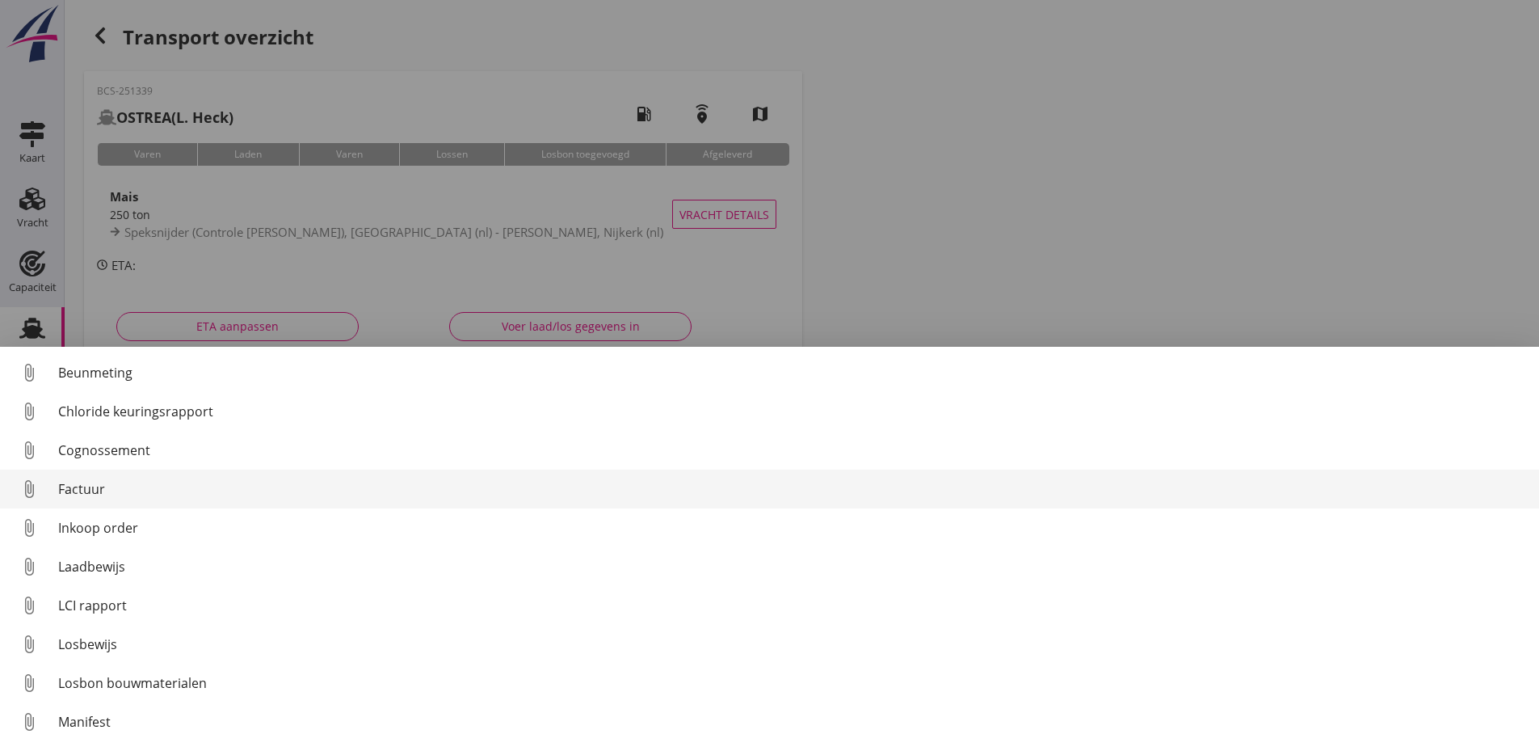
click at [115, 491] on div "Factuur" at bounding box center [792, 488] width 1468 height 19
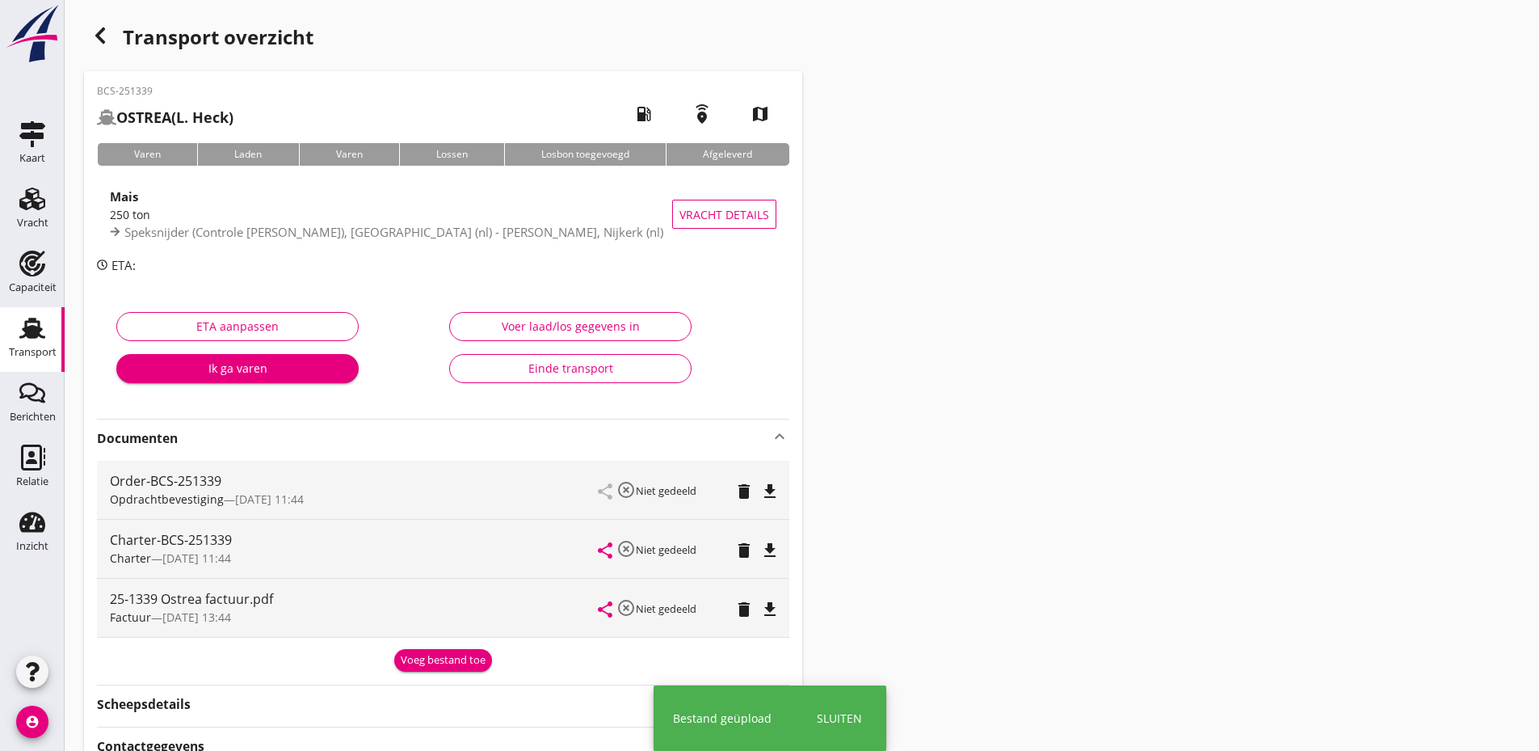
click at [464, 662] on div "Voeg bestand toe" at bounding box center [443, 660] width 85 height 16
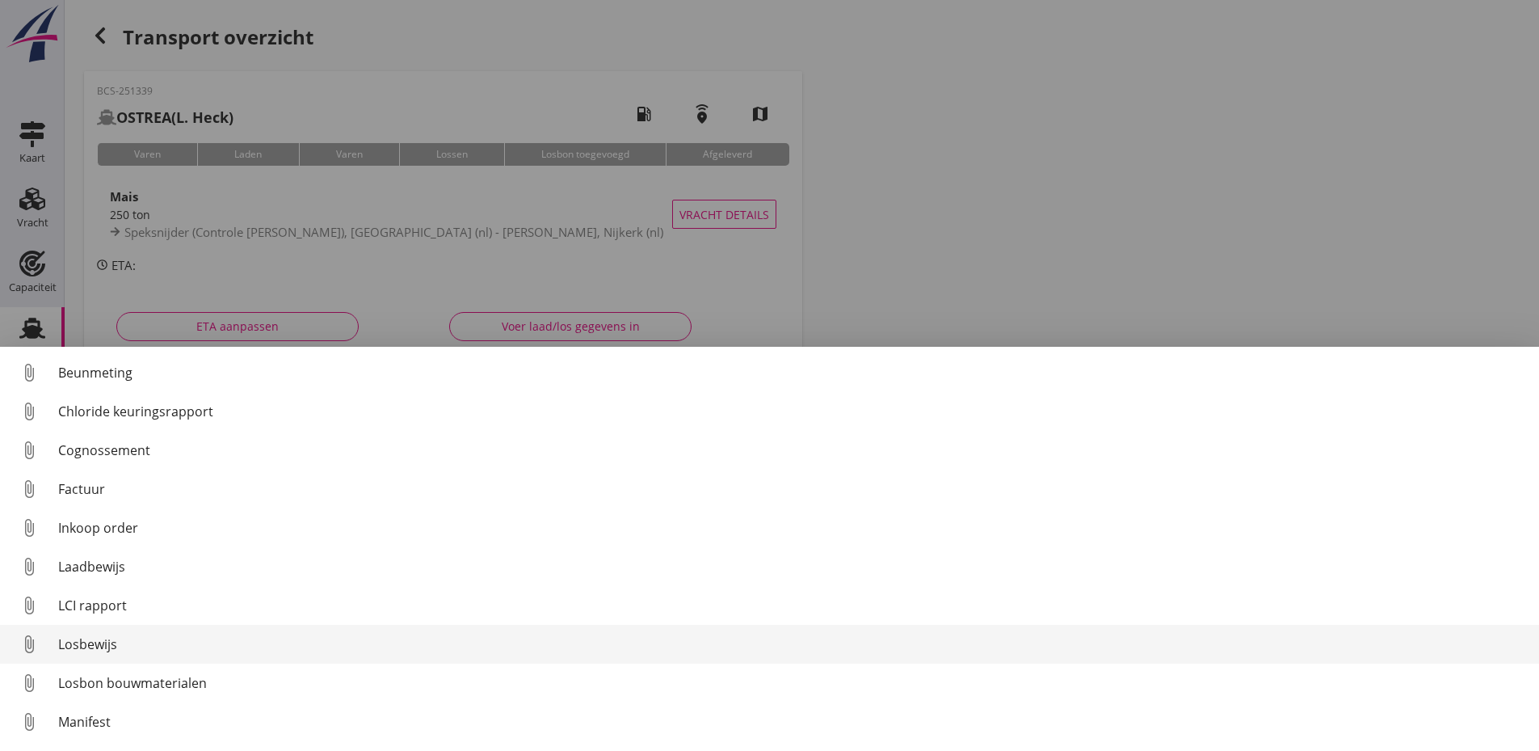
click at [79, 641] on div "Losbewijs" at bounding box center [792, 643] width 1468 height 19
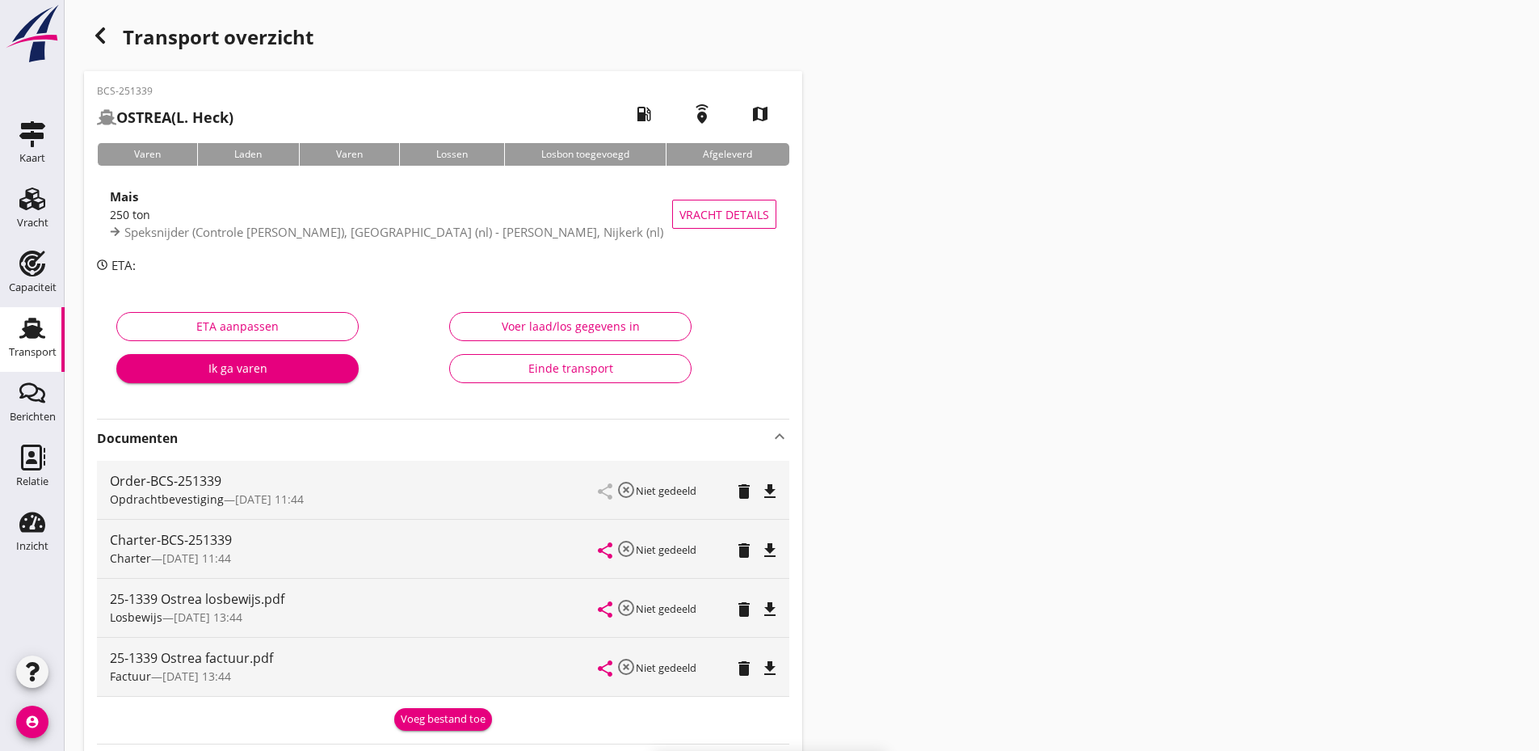
click at [439, 719] on div "Voeg bestand toe" at bounding box center [443, 719] width 85 height 16
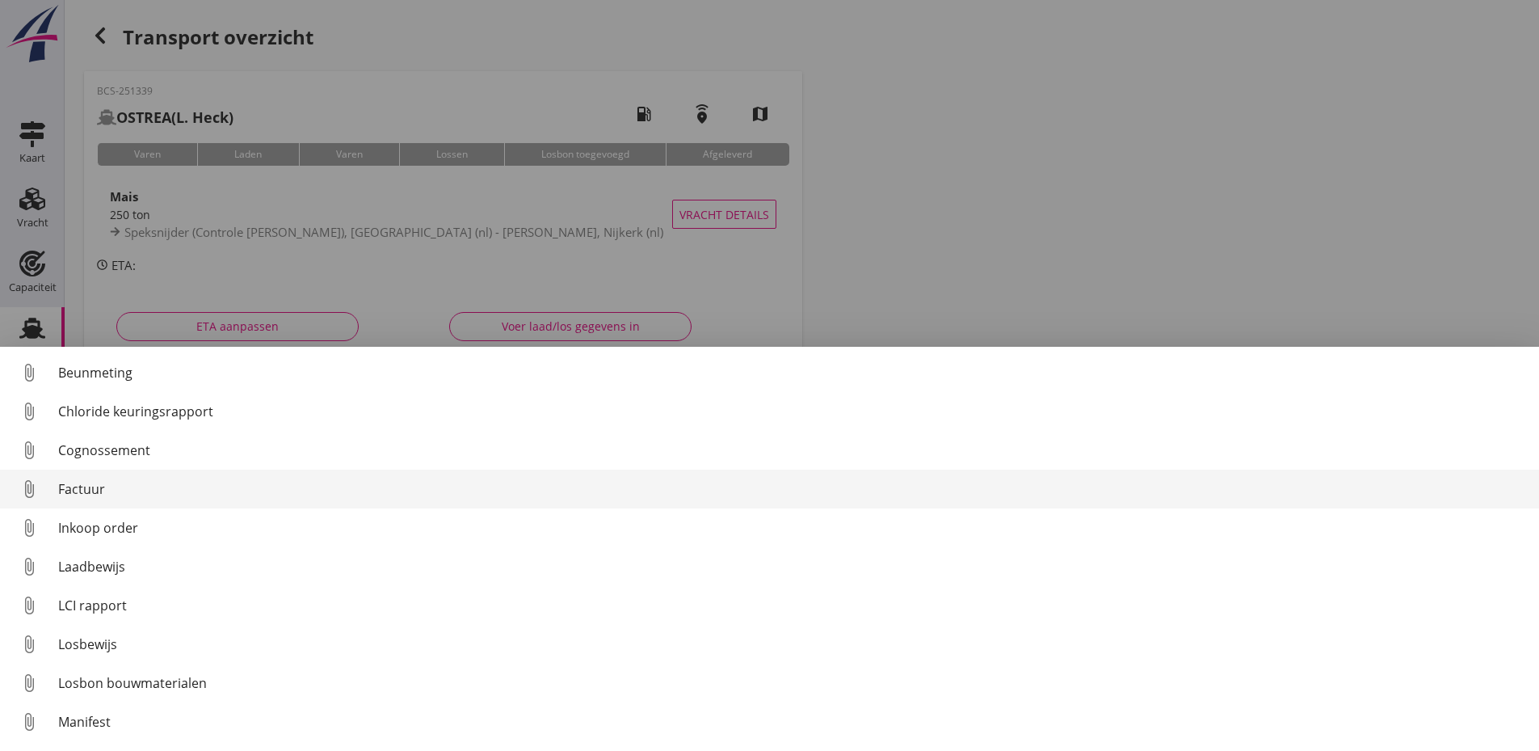
click at [80, 482] on div "Factuur" at bounding box center [792, 488] width 1468 height 19
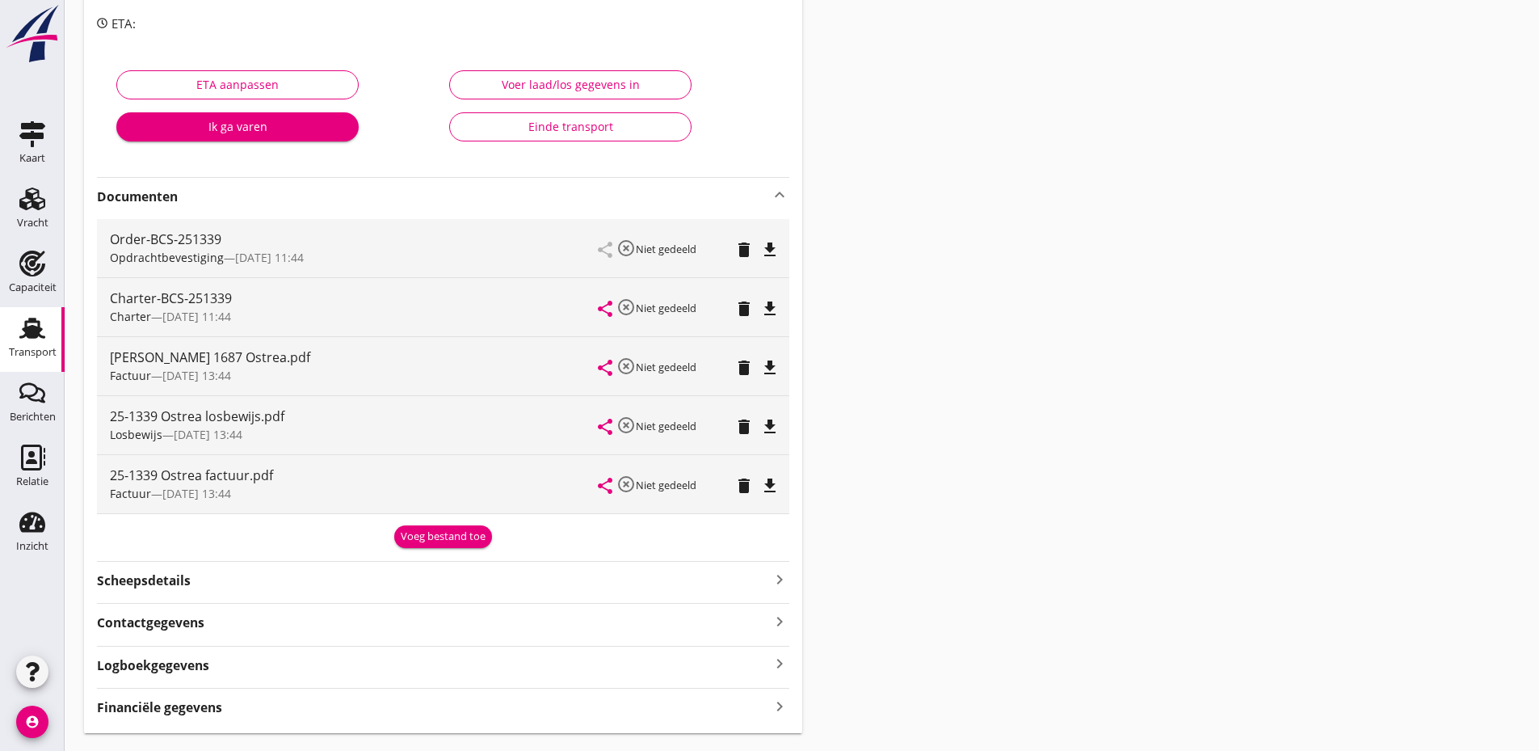
scroll to position [242, 0]
click at [606, 118] on div "Einde transport" at bounding box center [570, 125] width 215 height 17
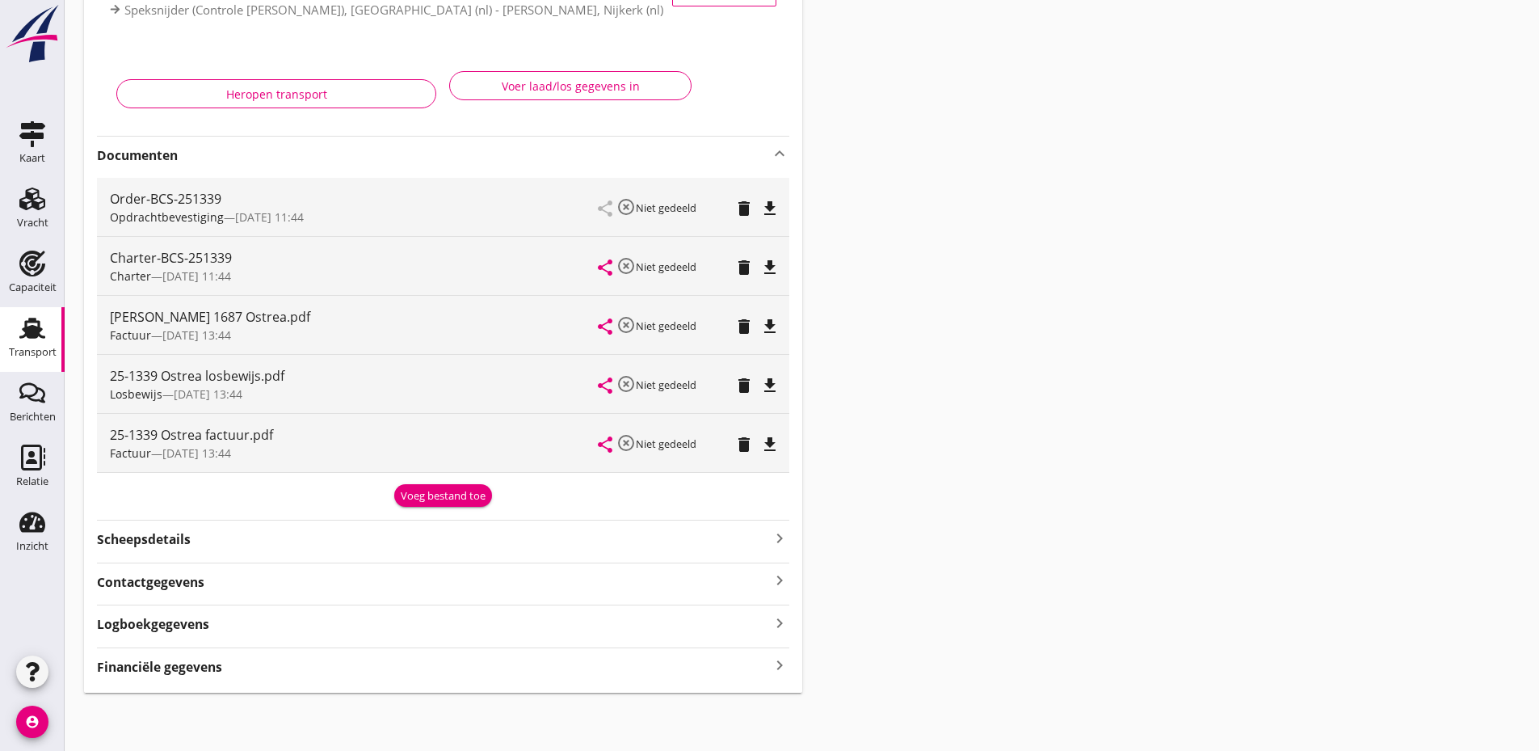
scroll to position [0, 0]
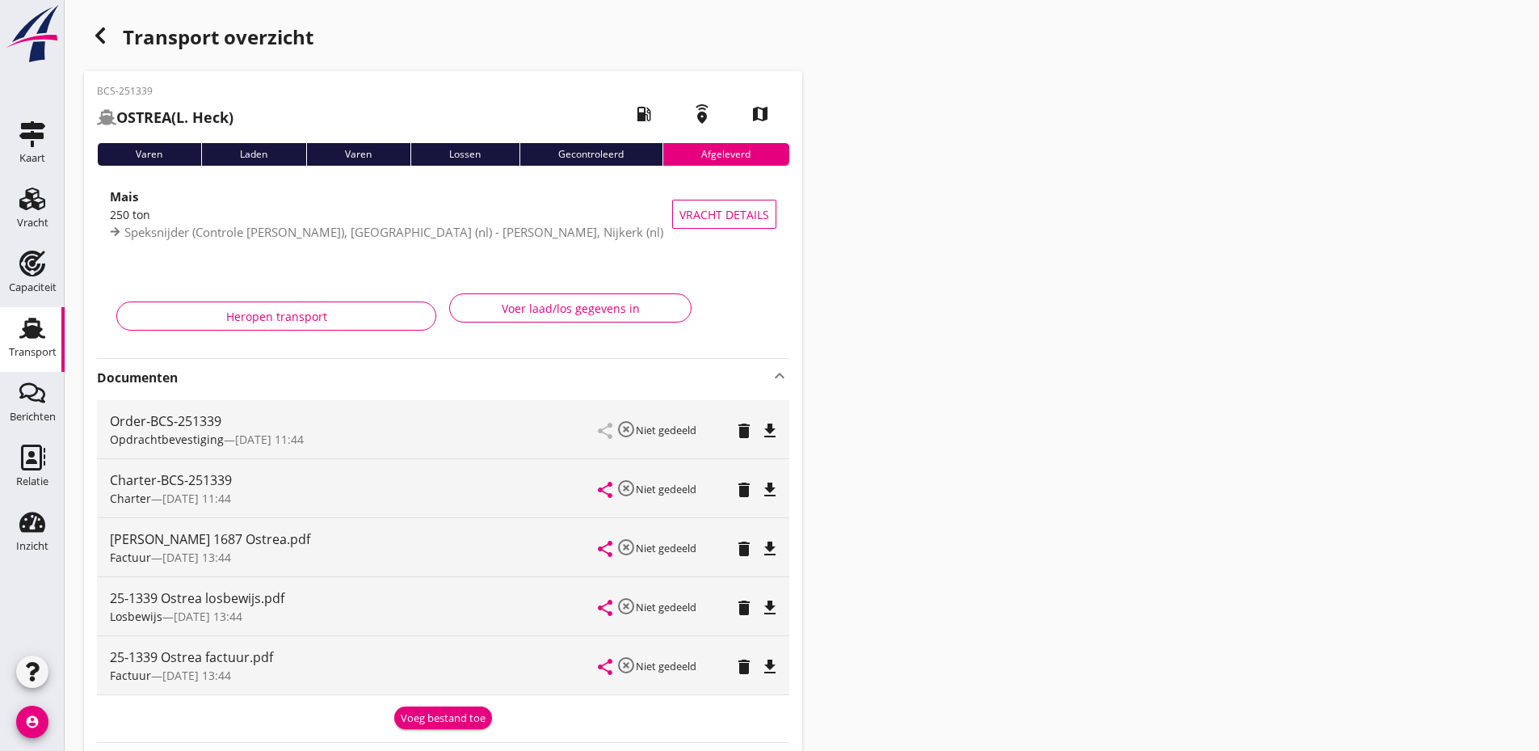
click at [100, 33] on use "button" at bounding box center [100, 35] width 10 height 16
